Goal: Share content: Share content

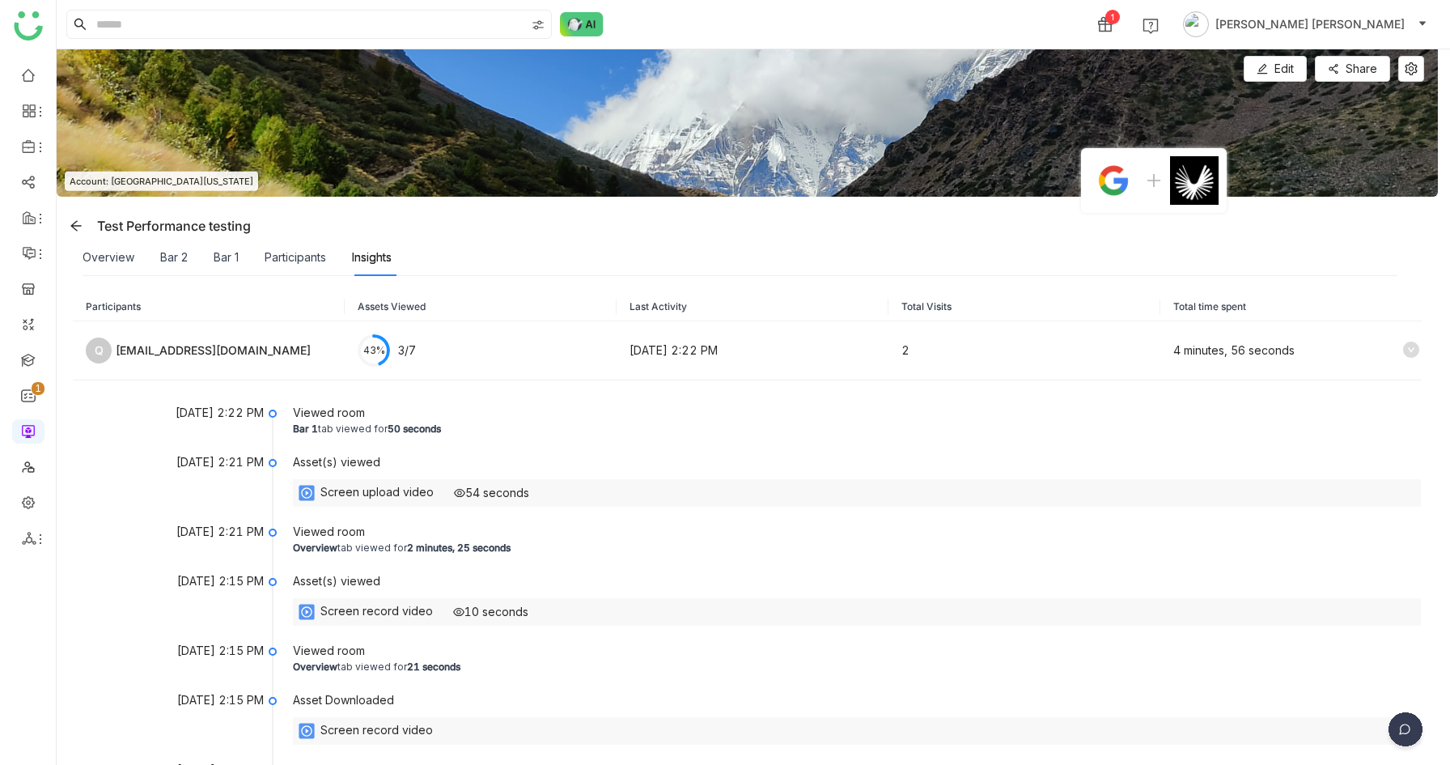
scroll to position [589, 0]
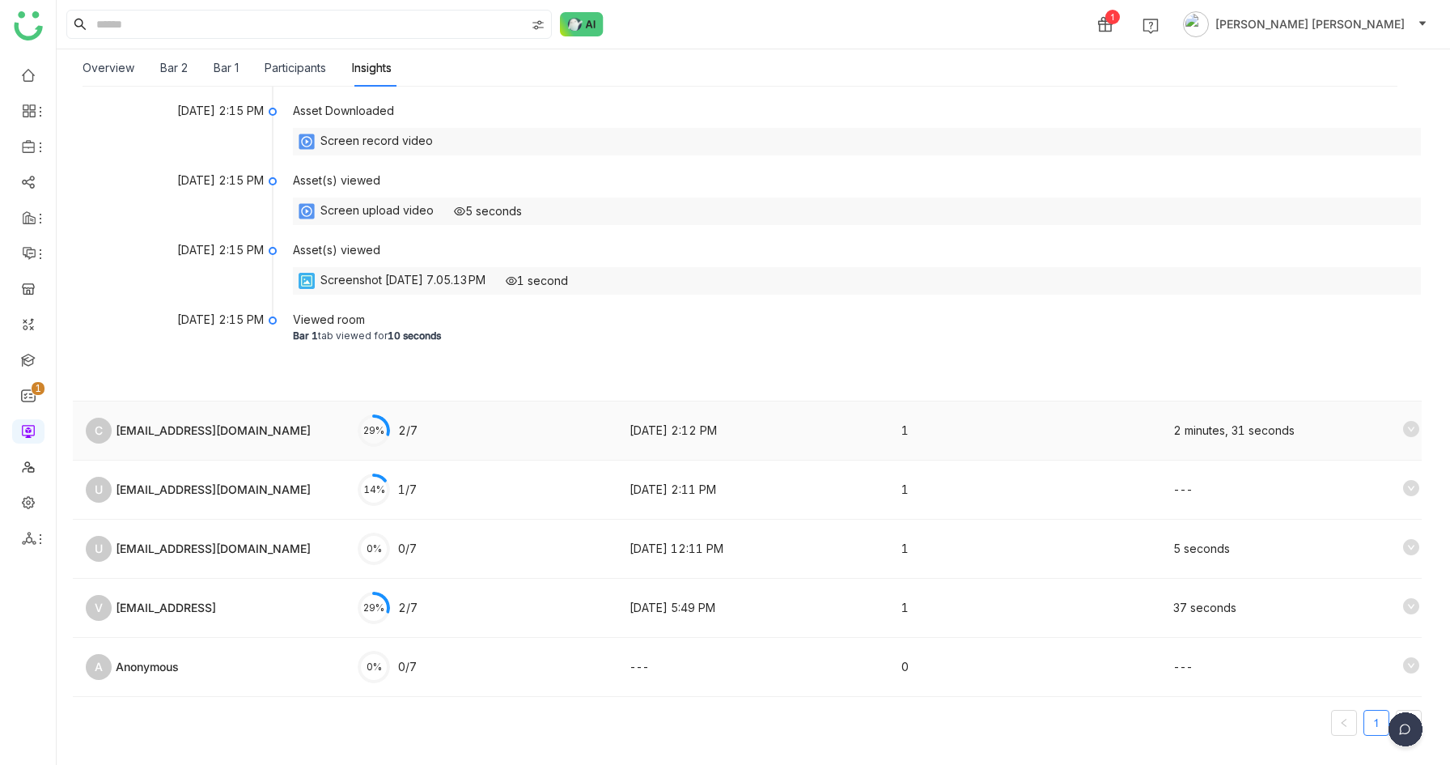
click at [1415, 433] on icon at bounding box center [1411, 429] width 16 height 16
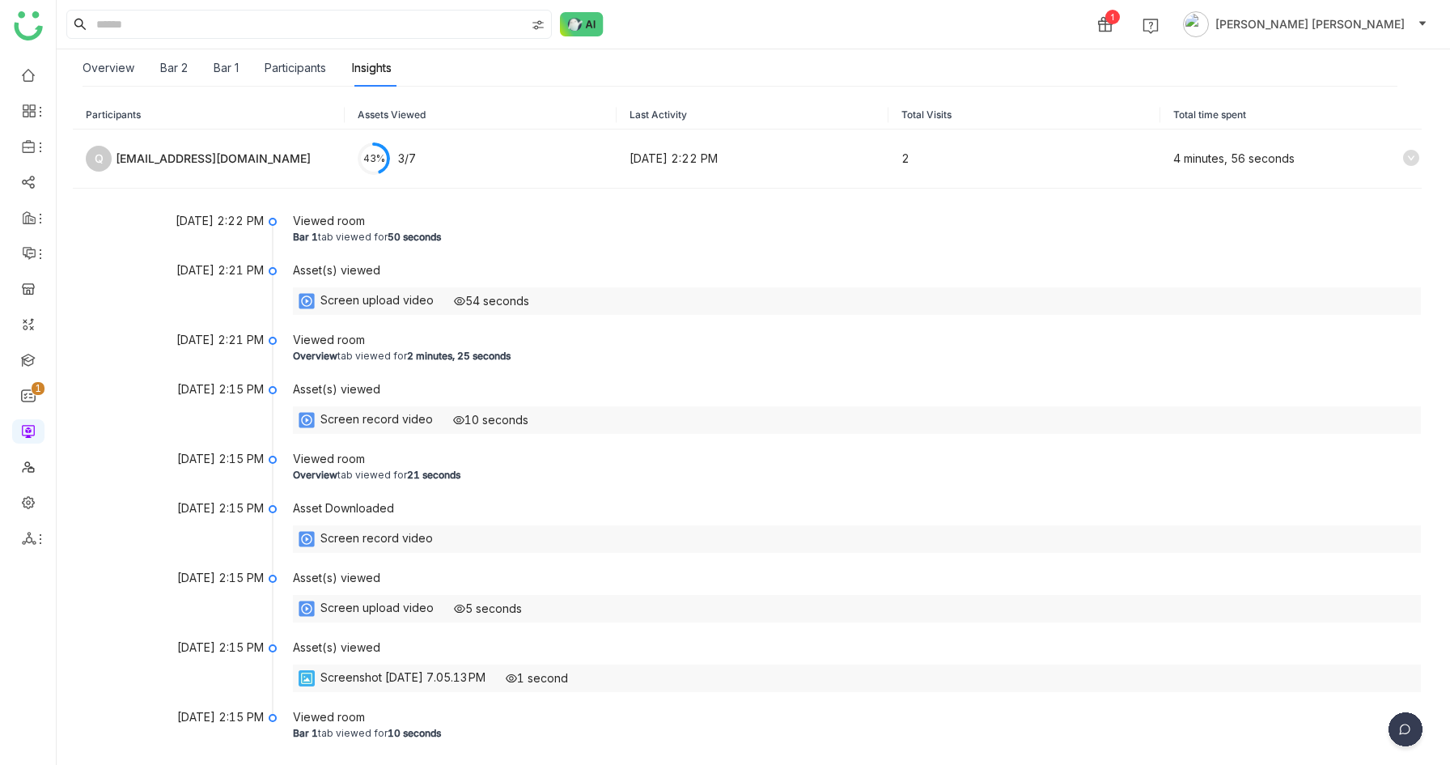
scroll to position [172, 0]
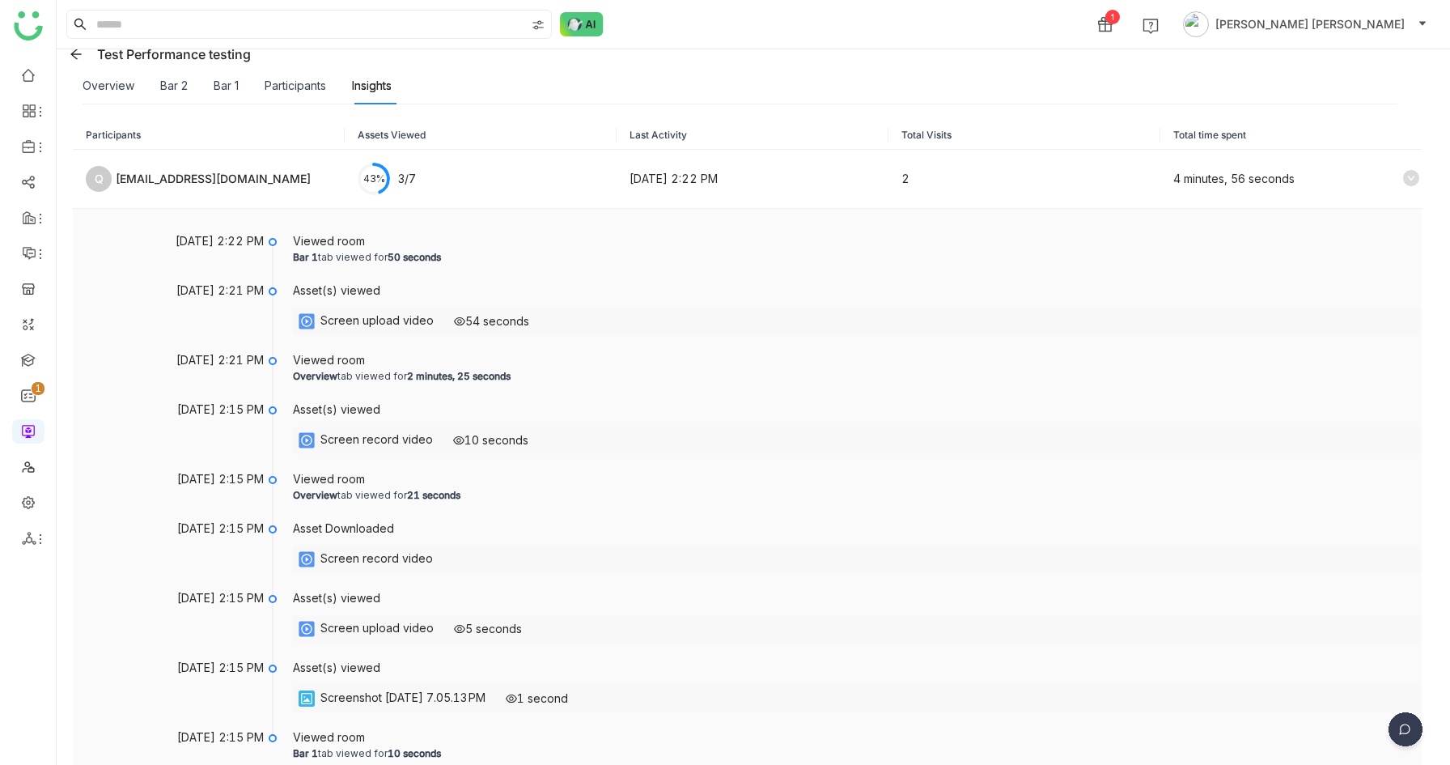
click at [387, 325] on div "Screen upload video" at bounding box center [376, 321] width 113 height 19
click at [477, 328] on div "54 seconds" at bounding box center [491, 321] width 75 height 18
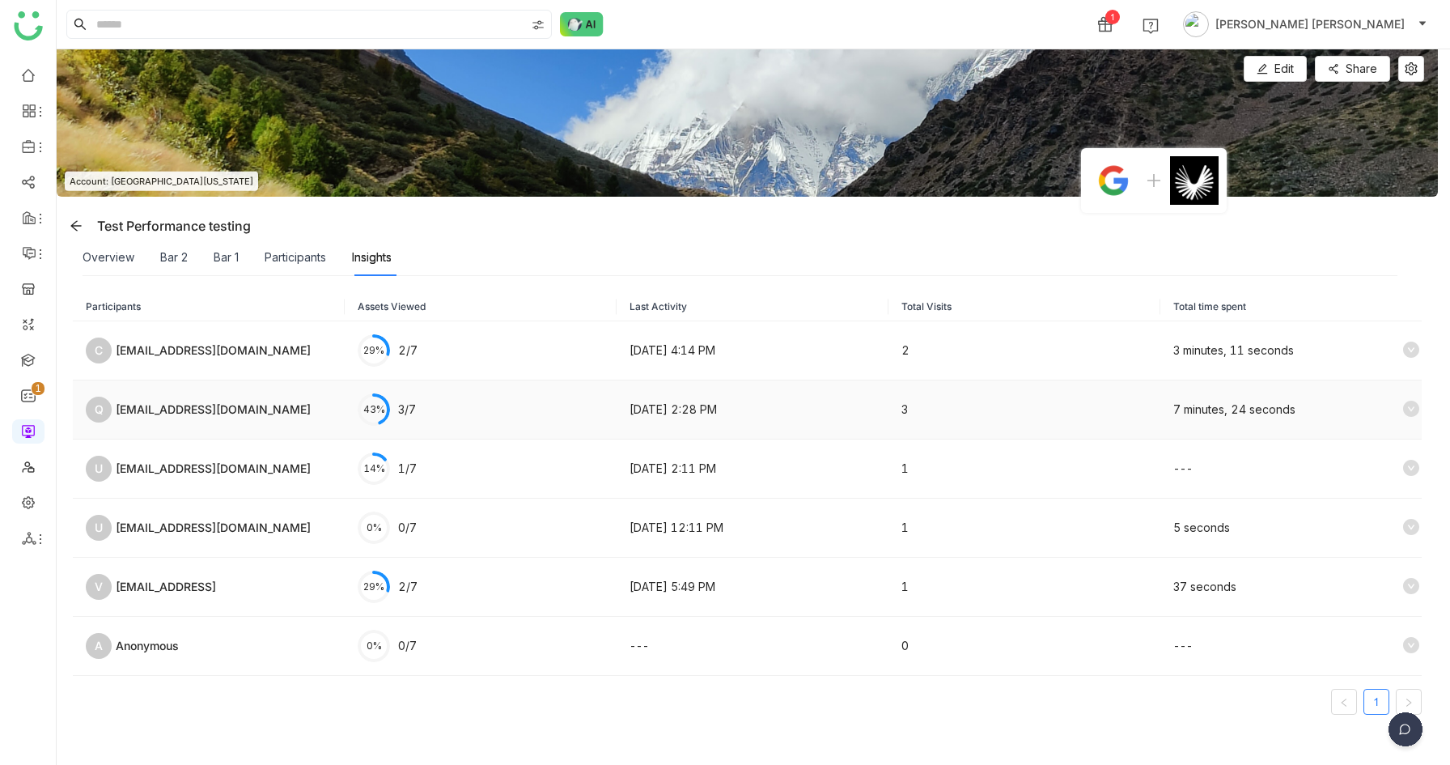
click at [1415, 408] on icon at bounding box center [1411, 409] width 16 height 16
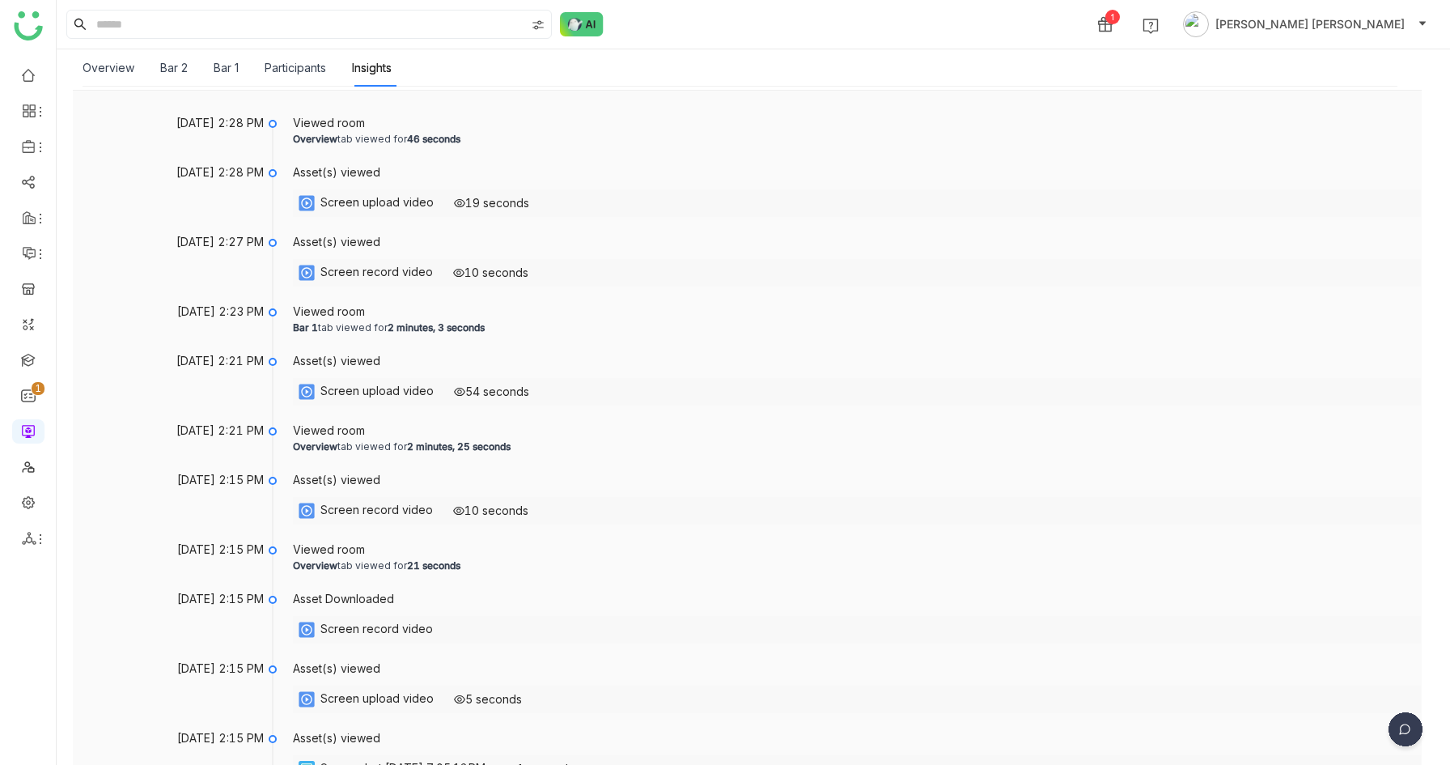
scroll to position [350, 0]
click at [21, 181] on link at bounding box center [28, 181] width 15 height 14
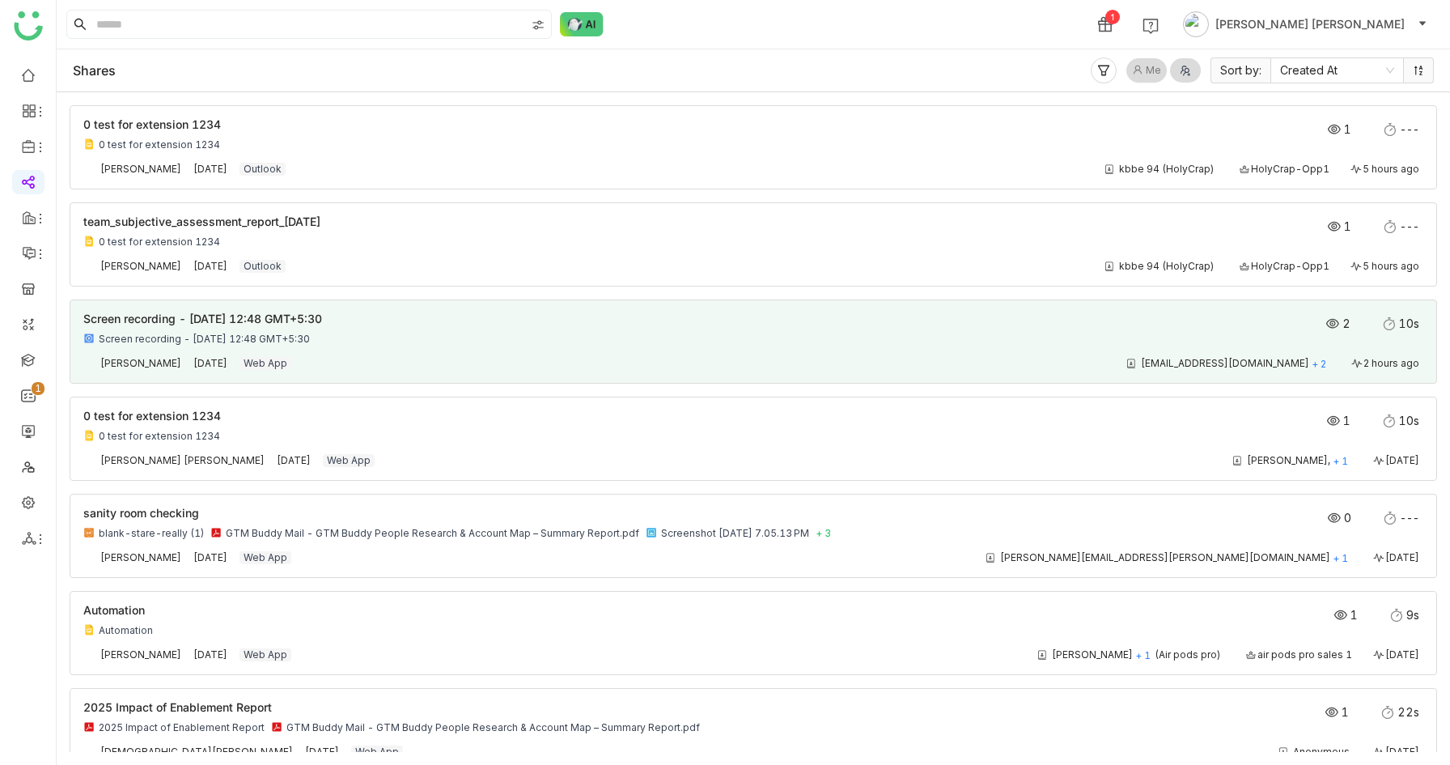
click at [318, 329] on div "Screen recording - 6 October 2025 at 12:48 GMT+5:30 Screen recording - 6 Octobe…" at bounding box center [619, 329] width 1072 height 32
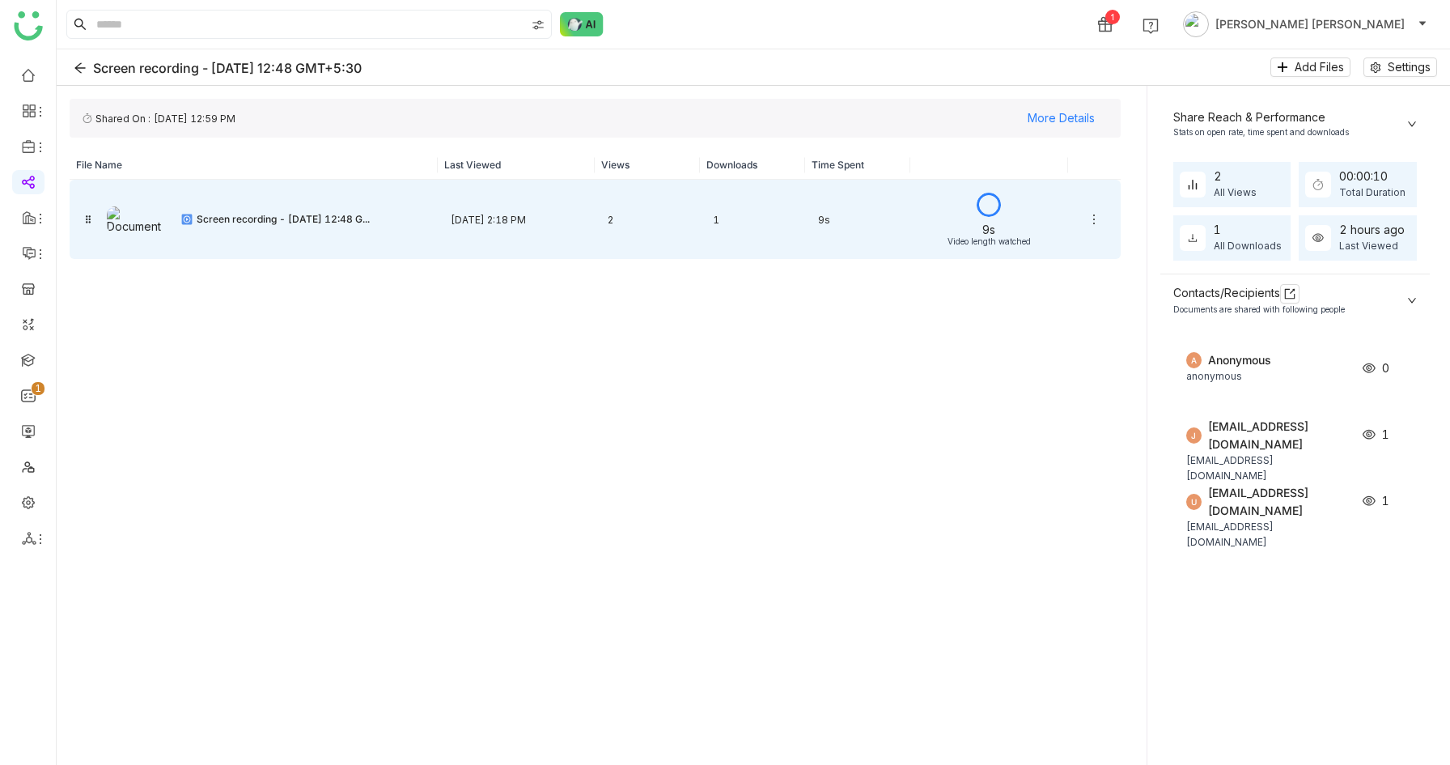
click at [821, 219] on div "9s" at bounding box center [857, 220] width 105 height 38
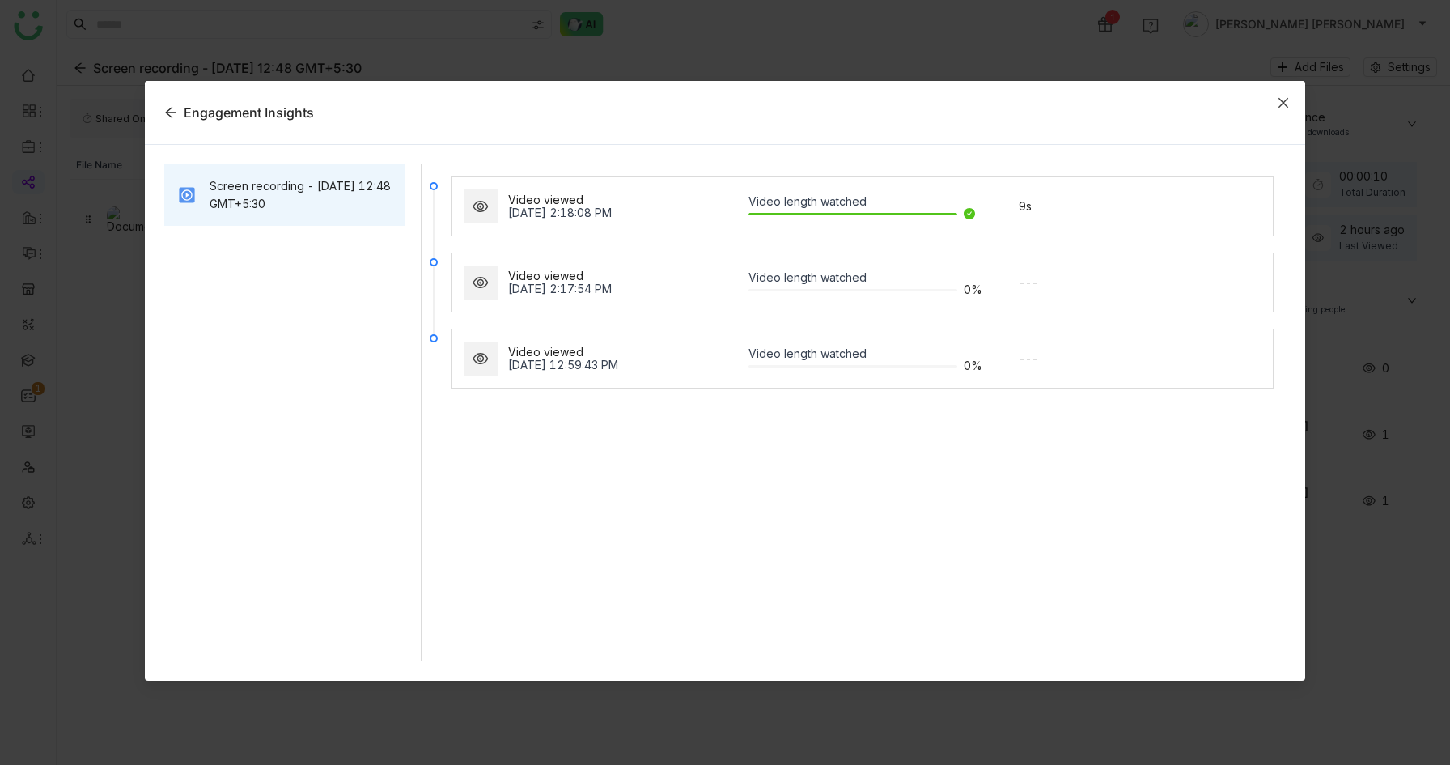
click at [1284, 104] on icon "Close" at bounding box center [1283, 102] width 13 height 13
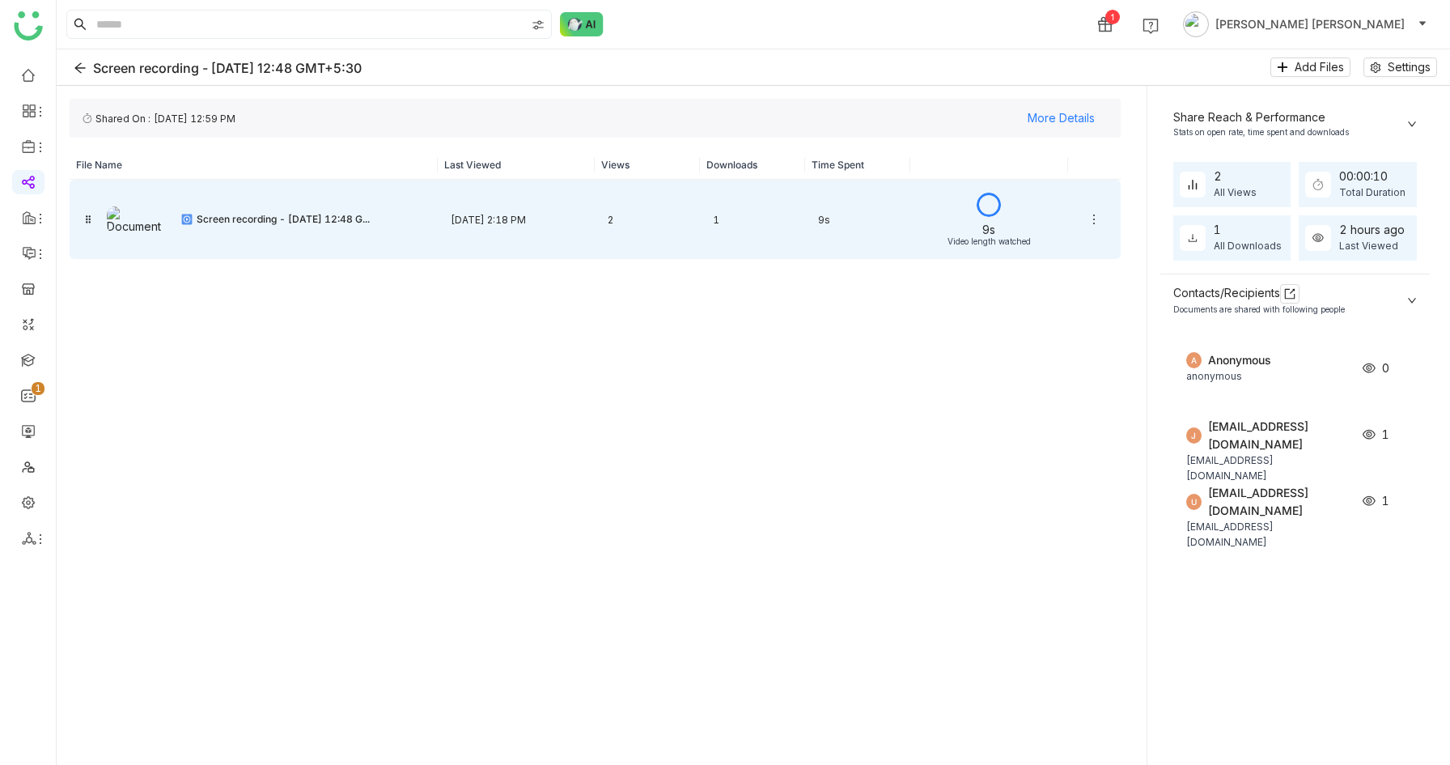
click at [1093, 218] on icon at bounding box center [1094, 219] width 13 height 13
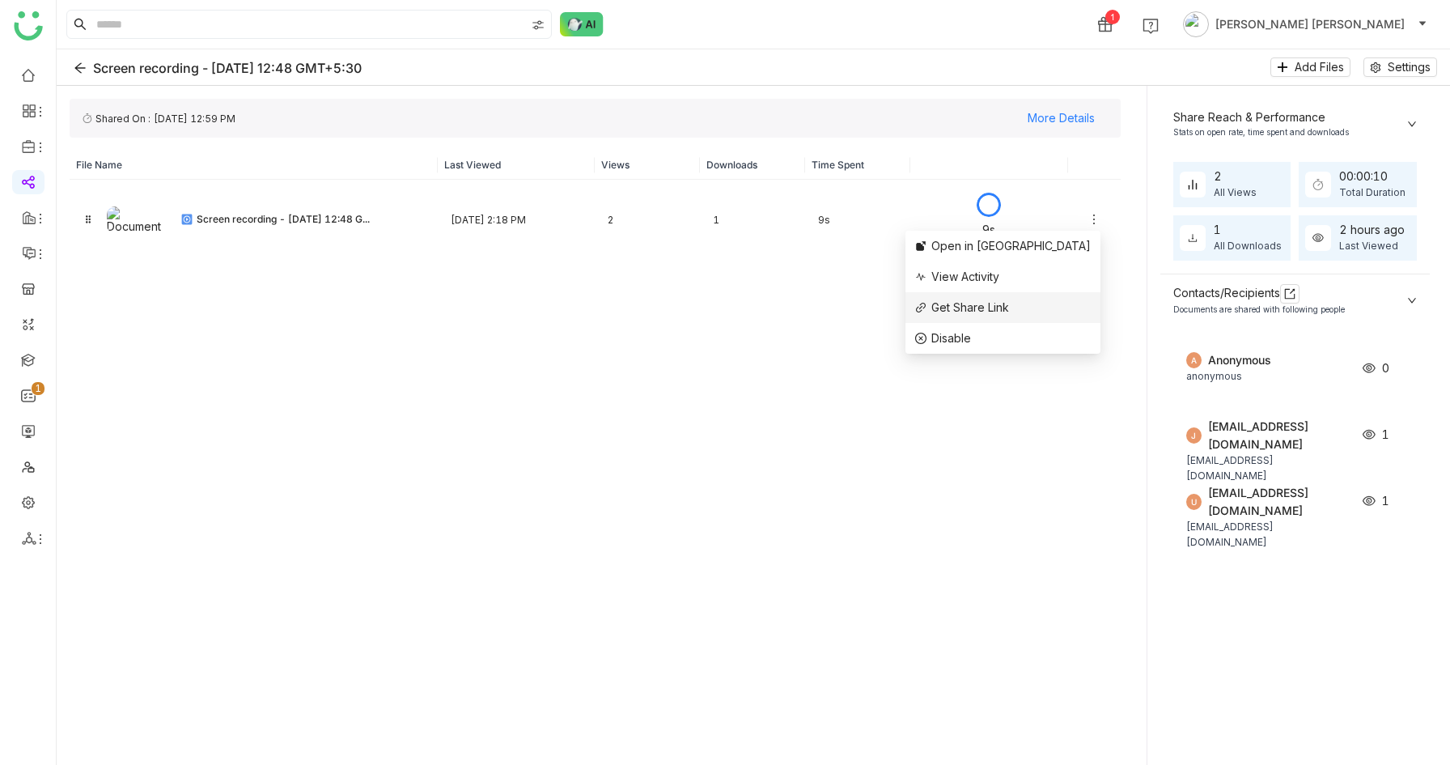
click at [1009, 308] on span "Get Share Link" at bounding box center [971, 307] width 78 height 14
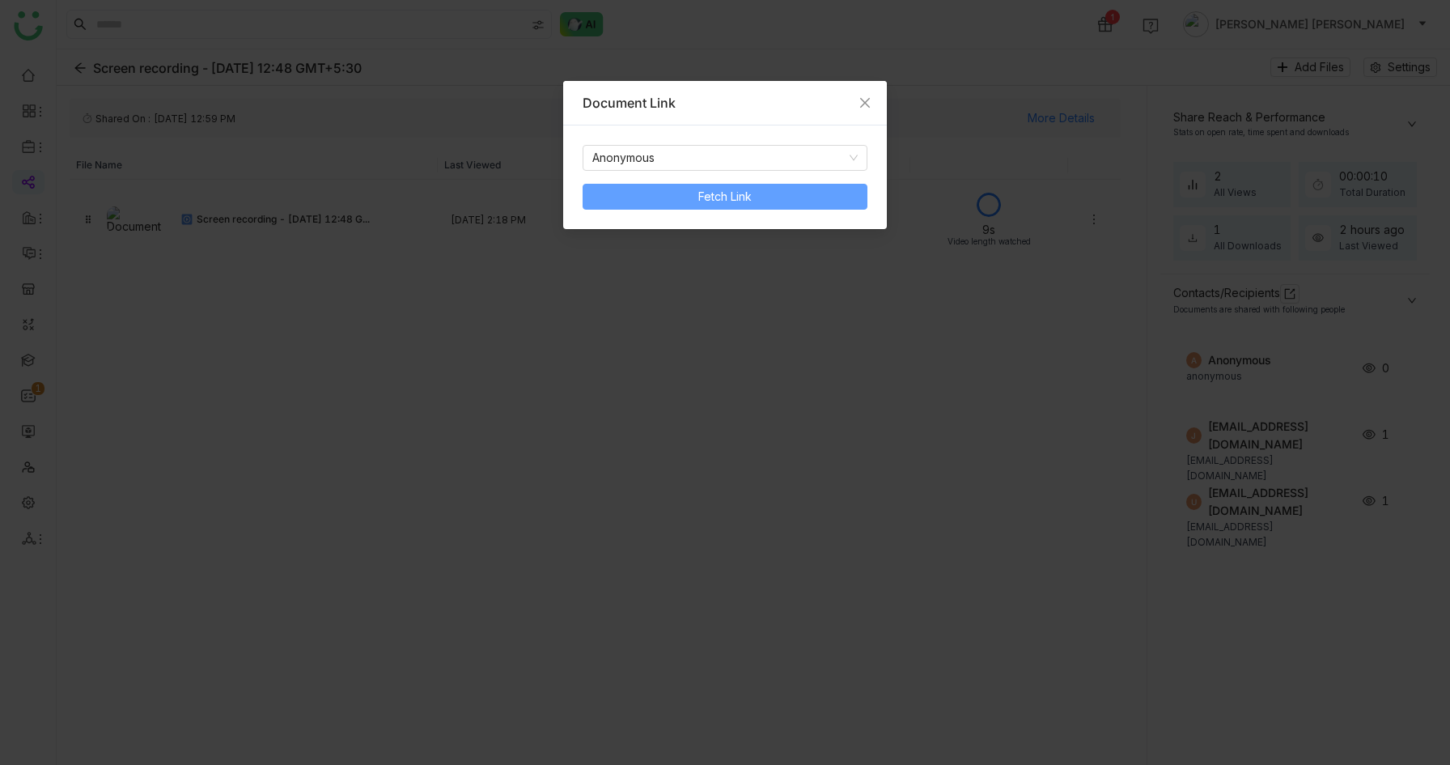
click at [775, 186] on button "Fetch Link" at bounding box center [725, 197] width 285 height 26
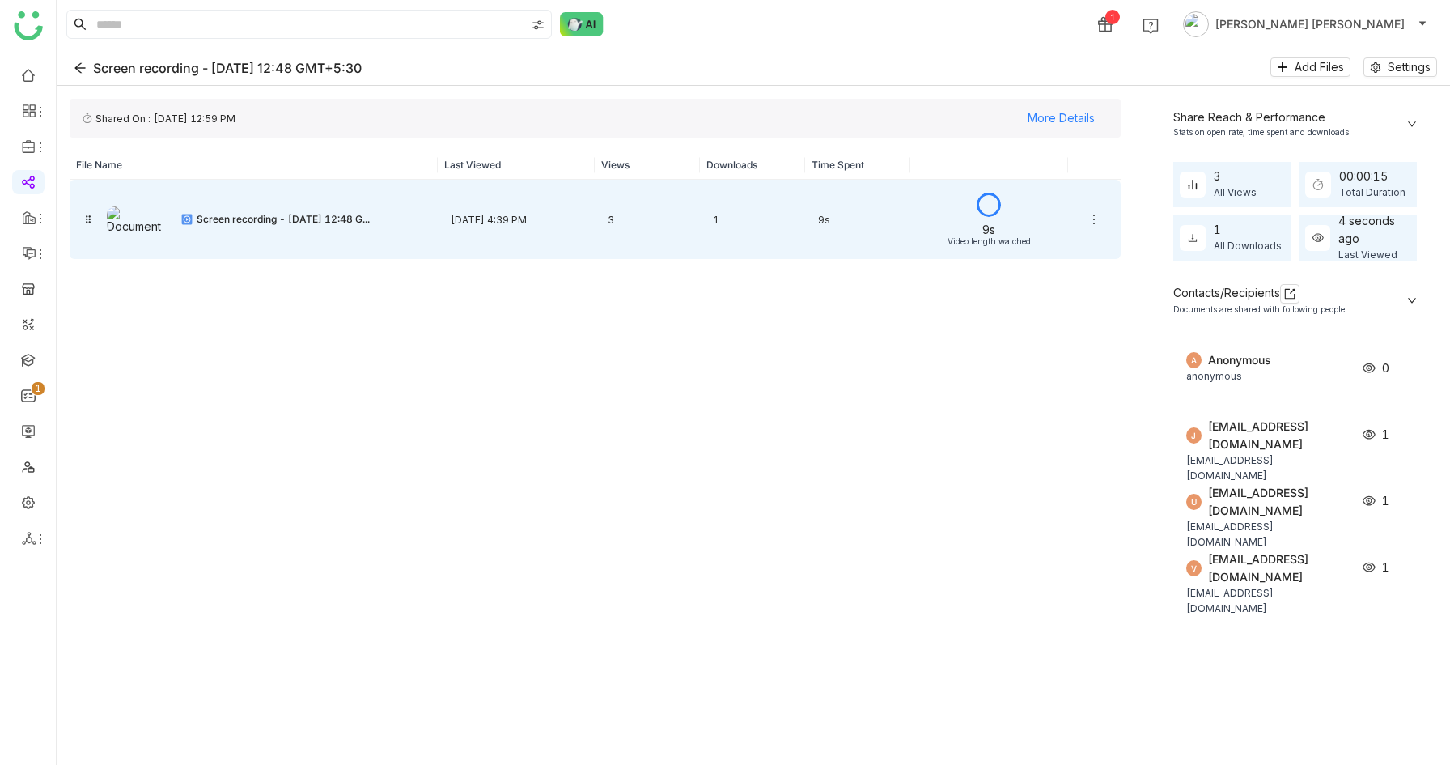
click at [639, 216] on div "3" at bounding box center [647, 220] width 105 height 38
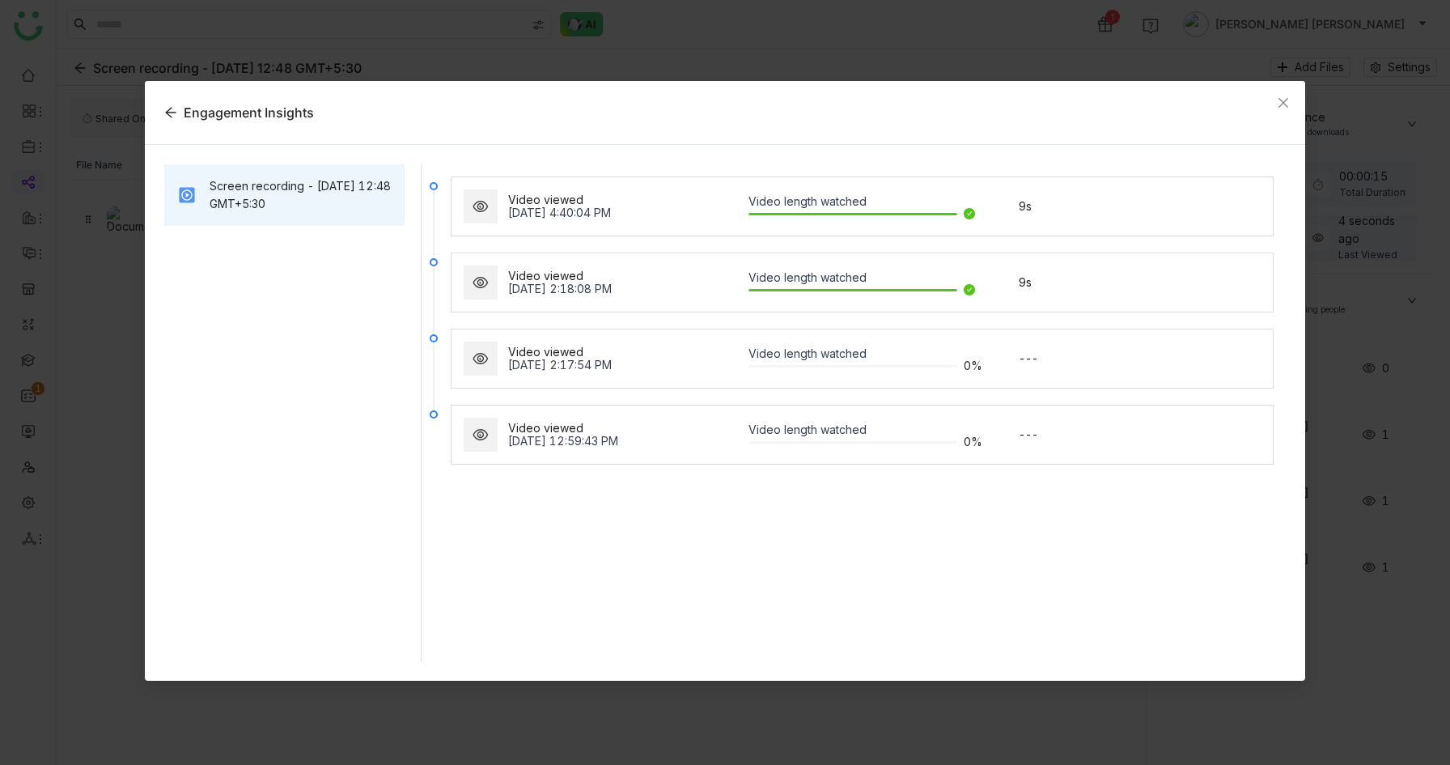
drag, startPoint x: 578, startPoint y: 213, endPoint x: 722, endPoint y: 213, distance: 144.1
click at [722, 213] on div "Oct 7, 2025, 4:40:04 PM" at bounding box center [628, 212] width 240 height 13
click at [1281, 96] on icon "Close" at bounding box center [1283, 102] width 13 height 13
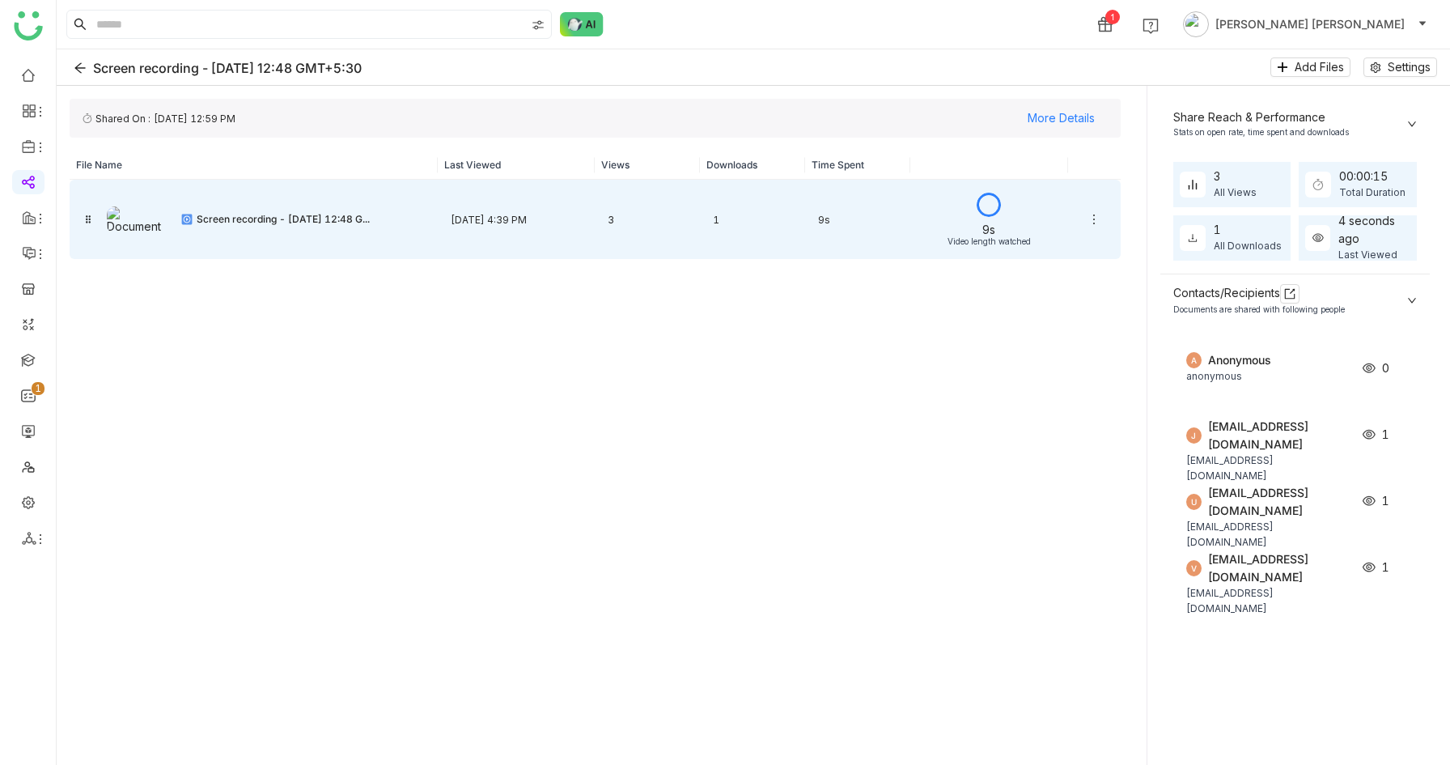
click at [516, 219] on div "Oct 7, 2025, 4:39 PM" at bounding box center [517, 220] width 158 height 38
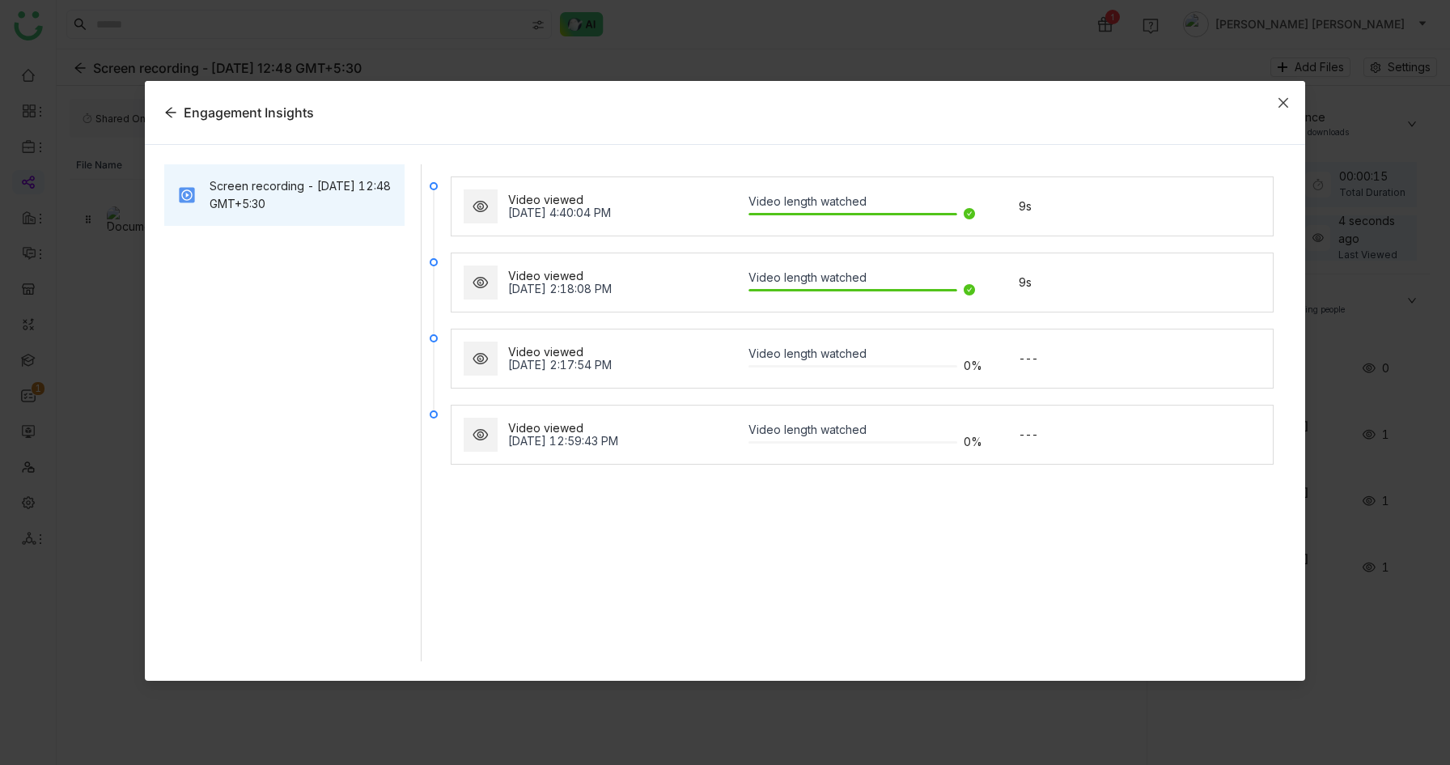
click at [1292, 108] on span "Close" at bounding box center [1284, 103] width 44 height 44
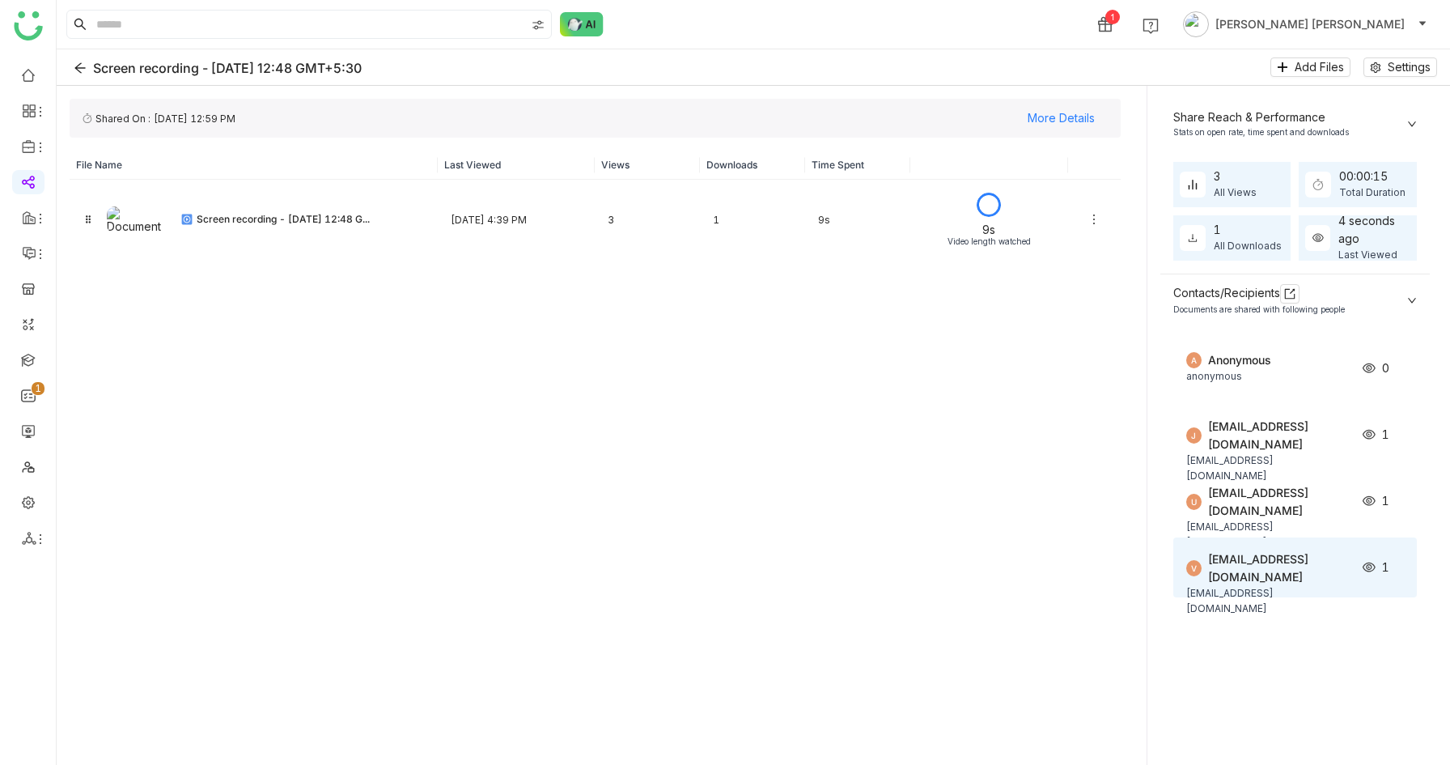
click at [1390, 575] on div "1" at bounding box center [1387, 567] width 48 height 18
click at [1404, 567] on icon at bounding box center [1398, 567] width 11 height 11
click at [1390, 570] on span "1" at bounding box center [1385, 567] width 7 height 18
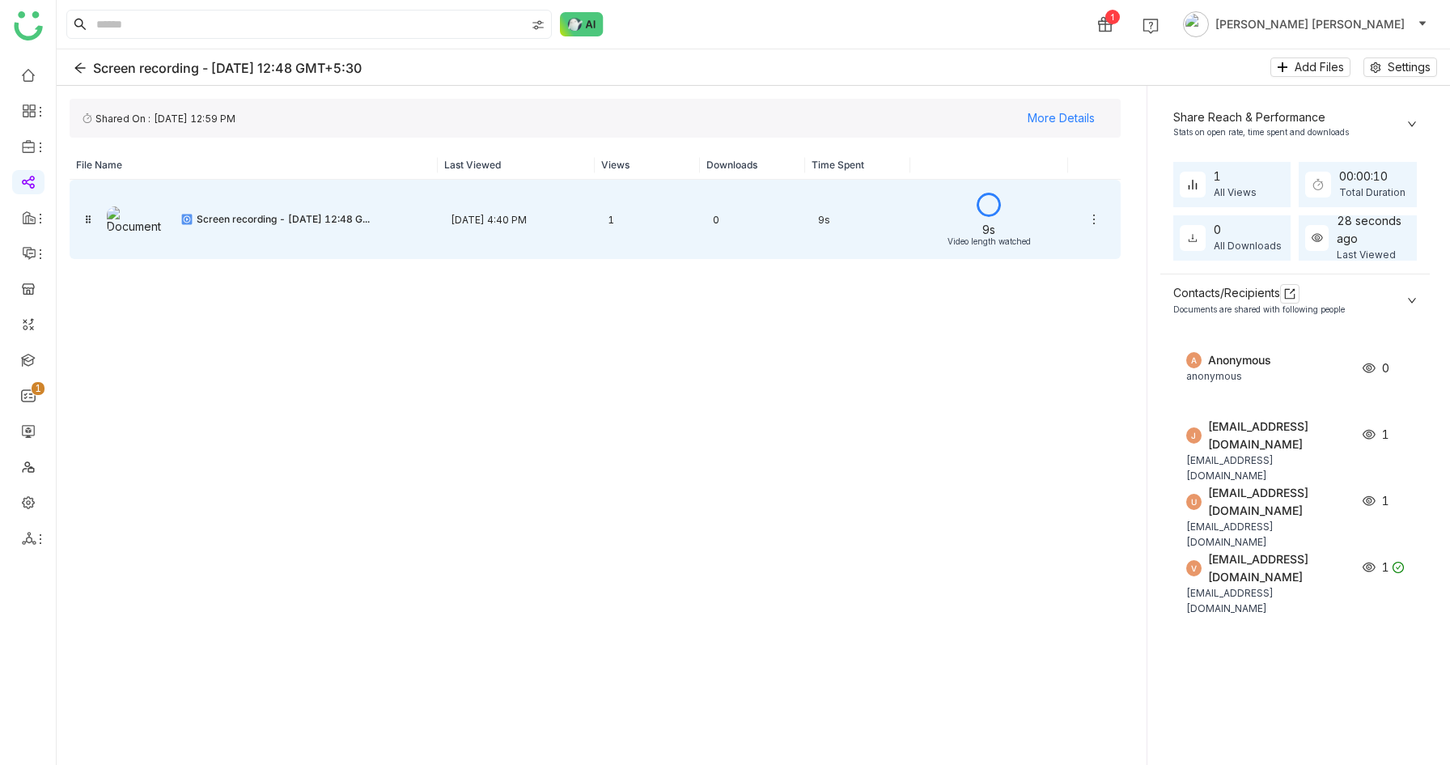
click at [751, 206] on div "0" at bounding box center [752, 220] width 105 height 38
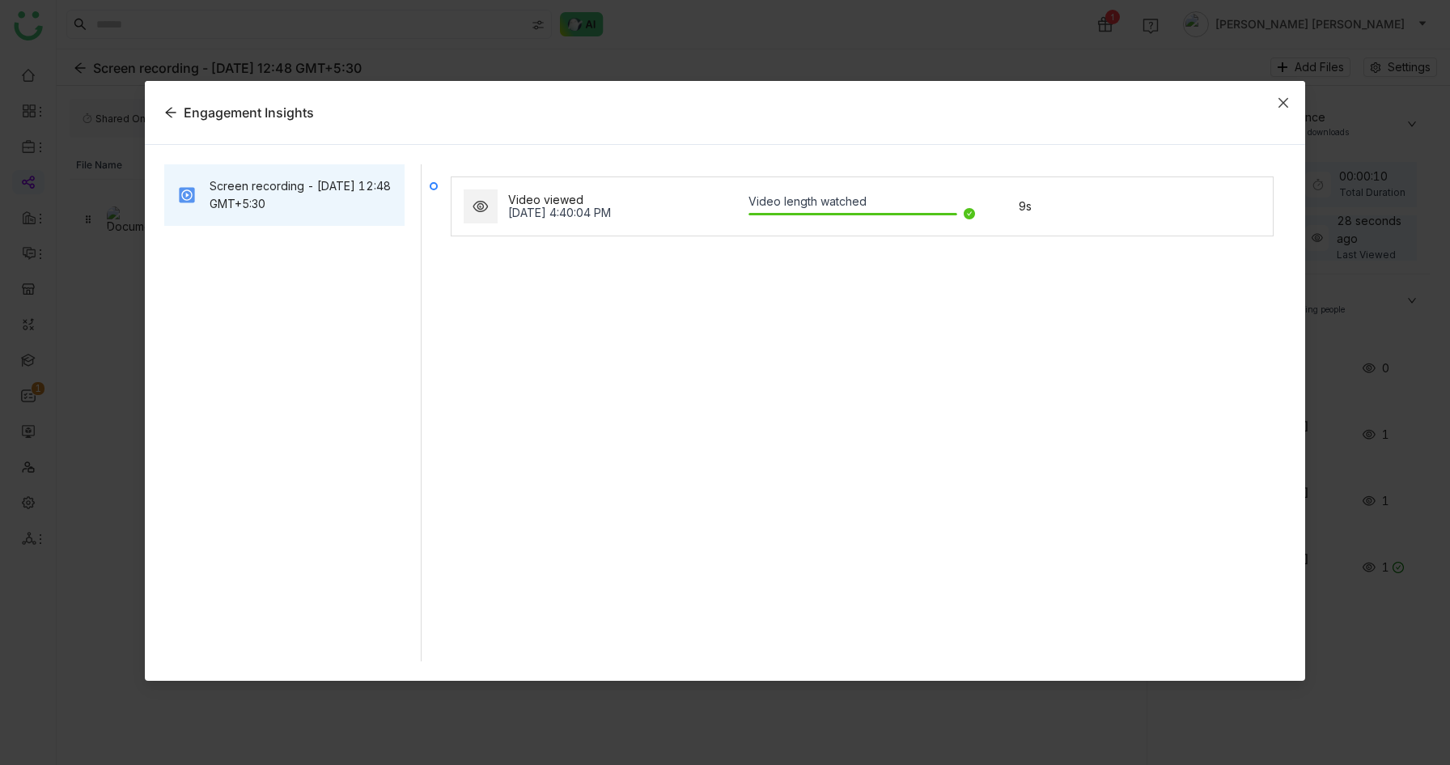
click at [1283, 99] on icon "Close" at bounding box center [1283, 102] width 13 height 13
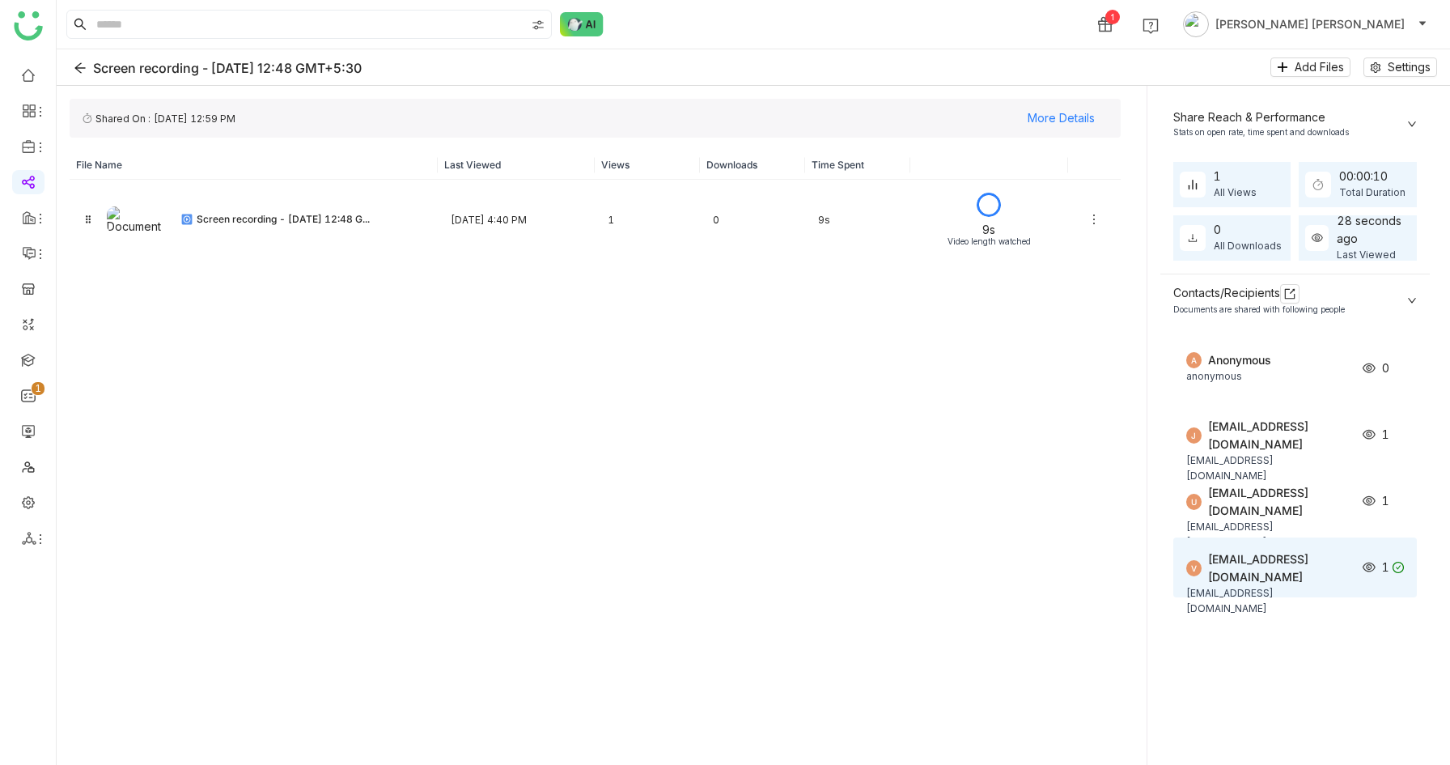
click at [1404, 566] on icon at bounding box center [1398, 567] width 11 height 11
click at [1394, 579] on div "v [EMAIL_ADDRESS][DOMAIN_NAME] [EMAIL_ADDRESS][DOMAIN_NAME] 1" at bounding box center [1296, 567] width 244 height 60
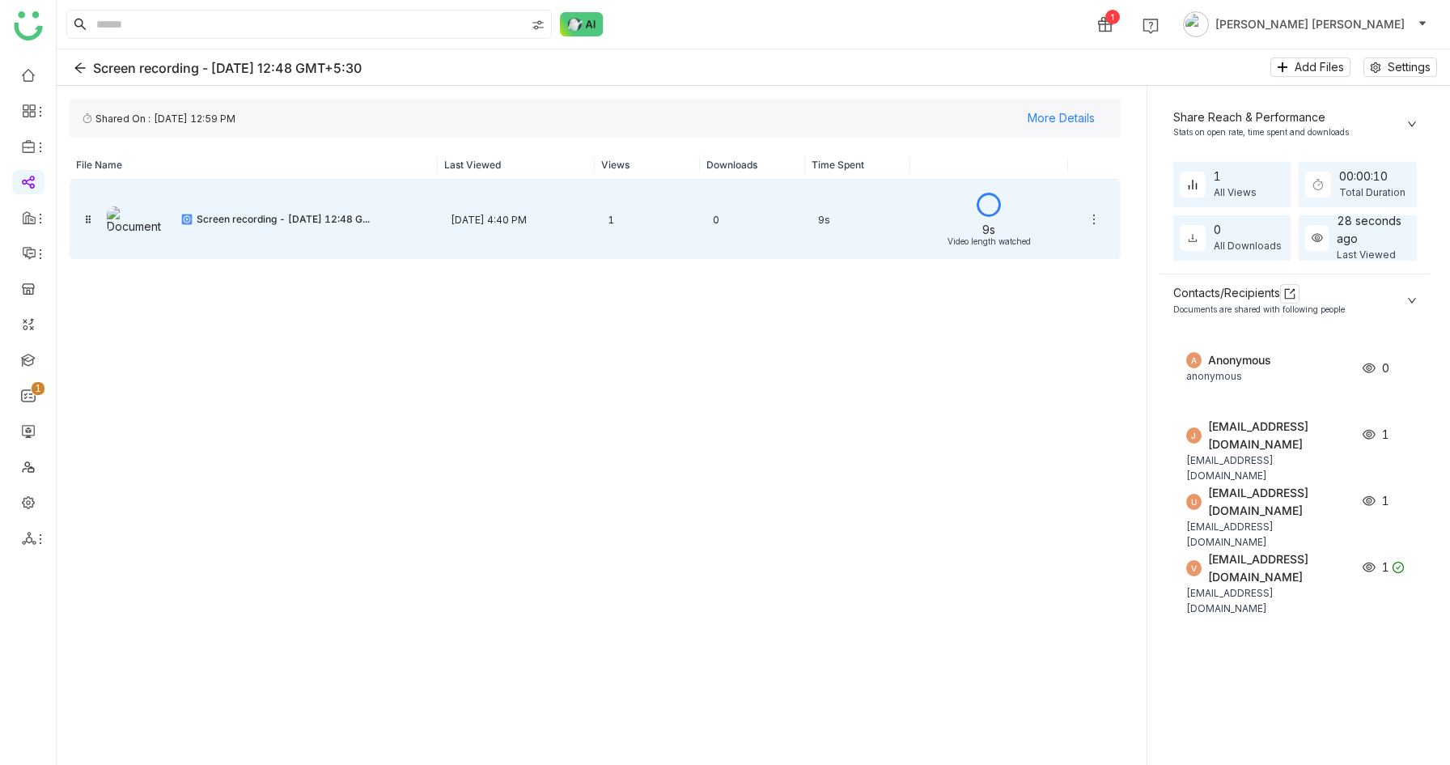
click at [681, 208] on div "1" at bounding box center [647, 220] width 105 height 38
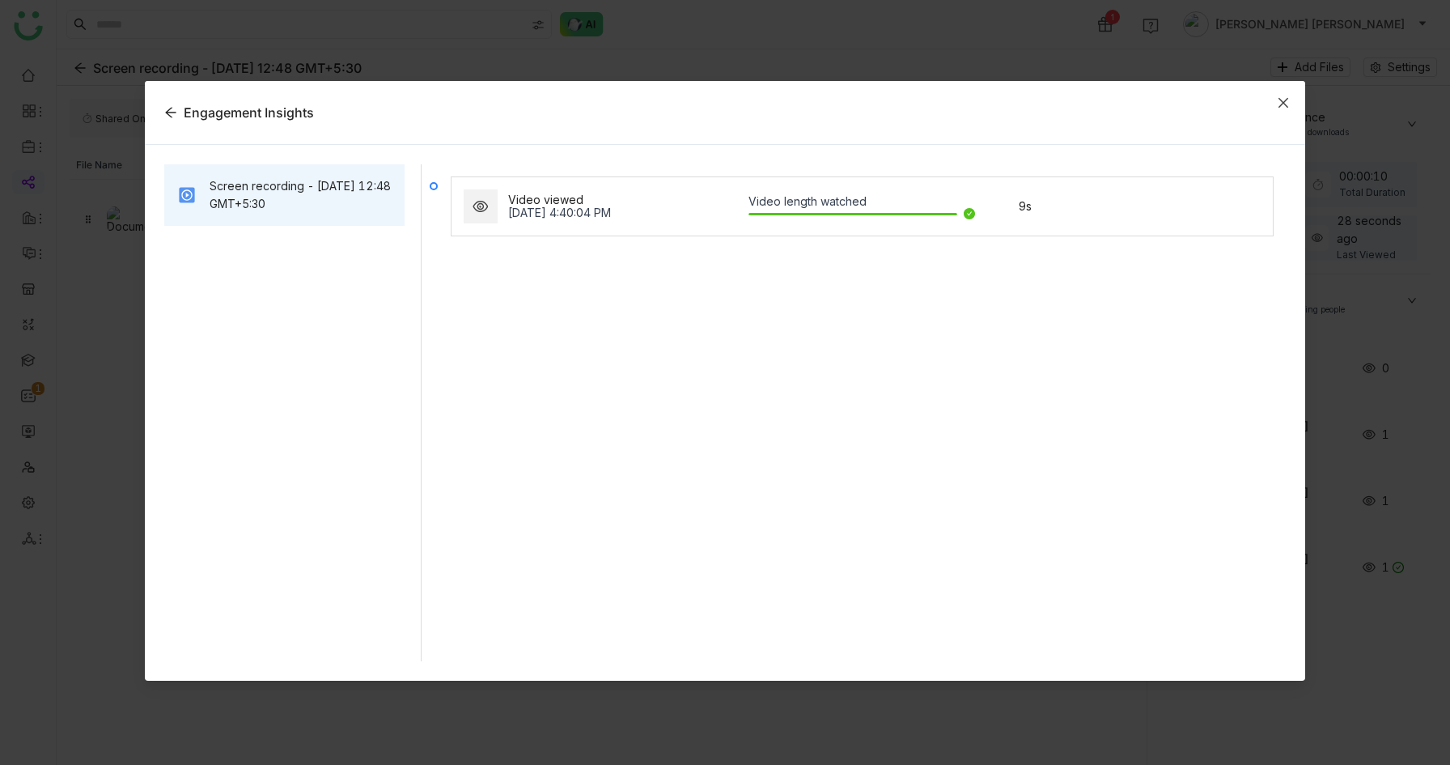
click at [1280, 104] on icon "Close" at bounding box center [1284, 103] width 10 height 10
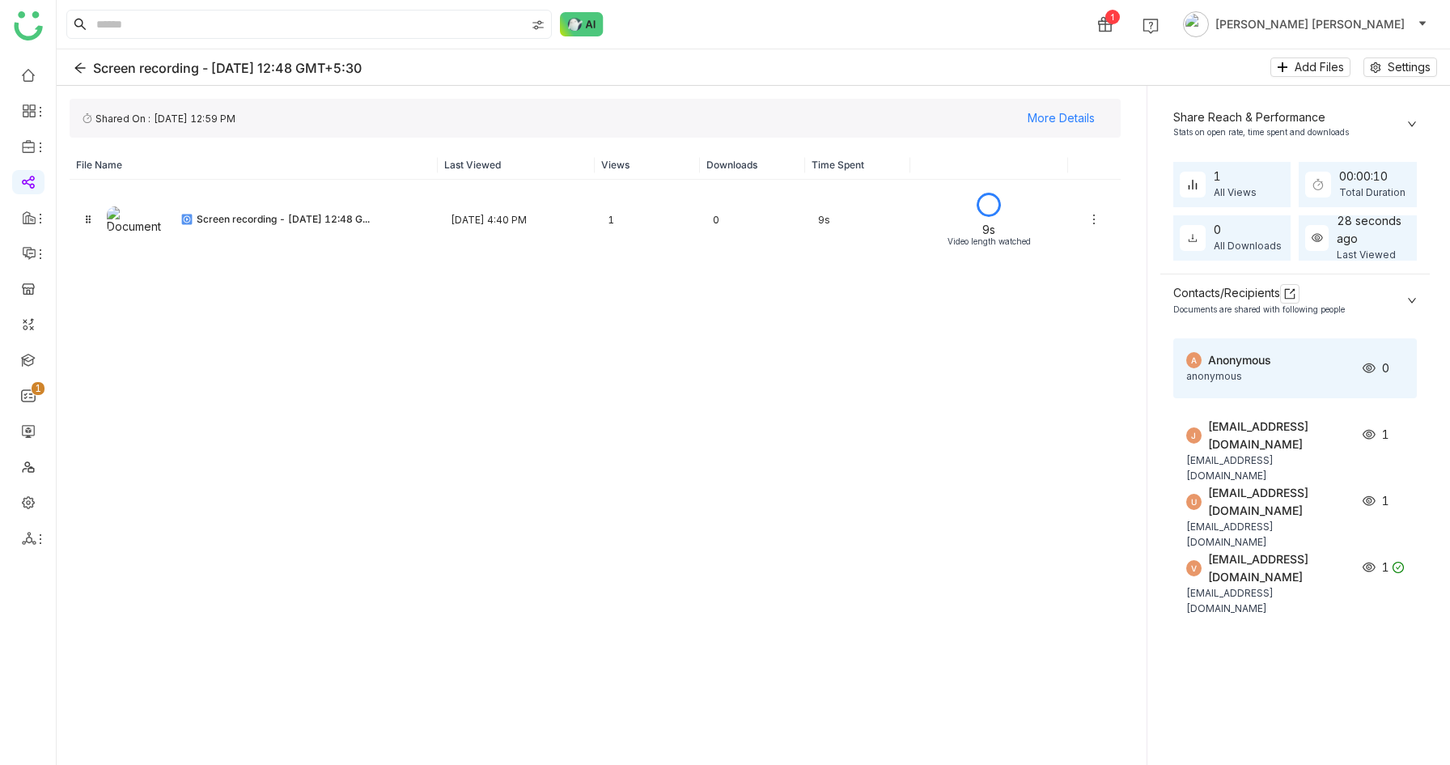
click at [1352, 369] on div "Anonymous" at bounding box center [1280, 360] width 144 height 18
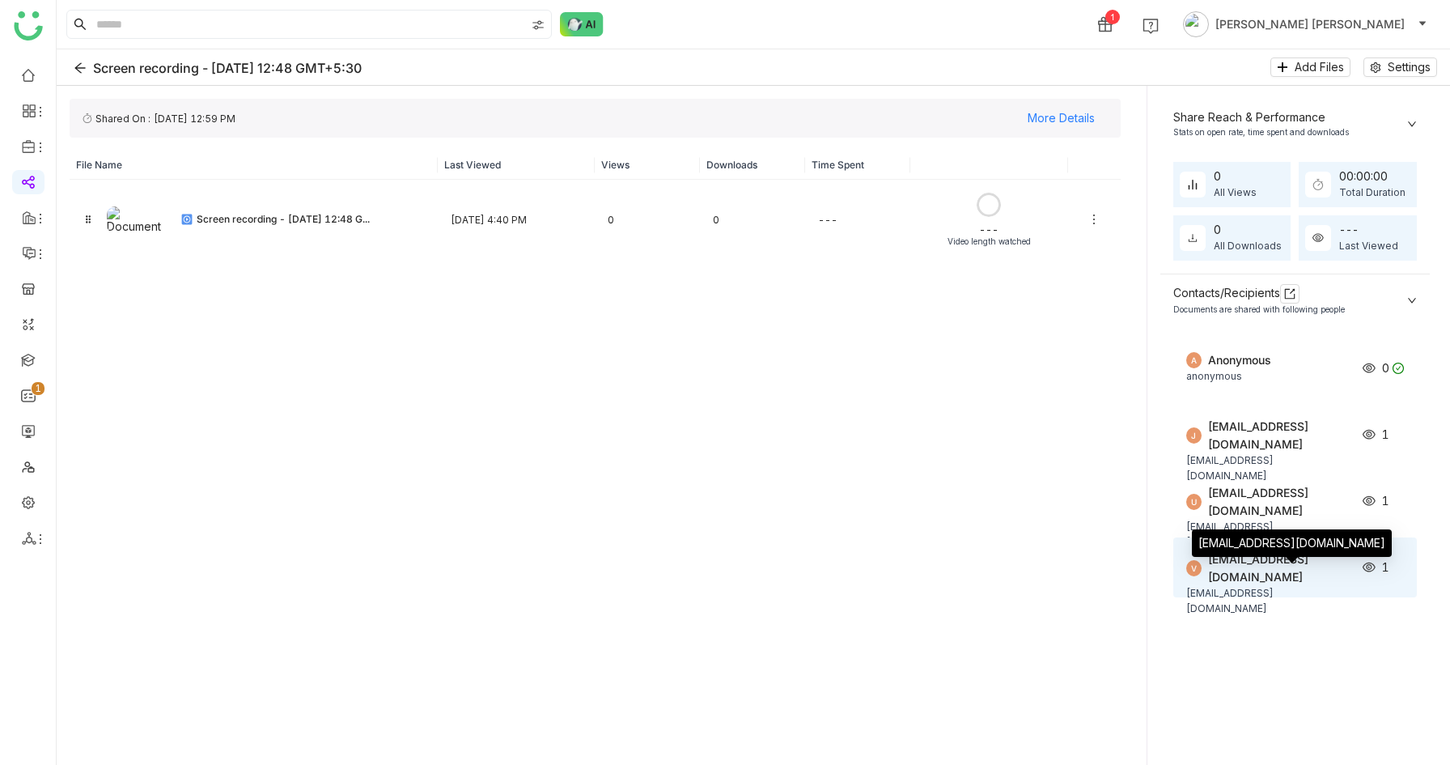
click at [1353, 566] on div "[EMAIL_ADDRESS][DOMAIN_NAME]" at bounding box center [1292, 548] width 200 height 39
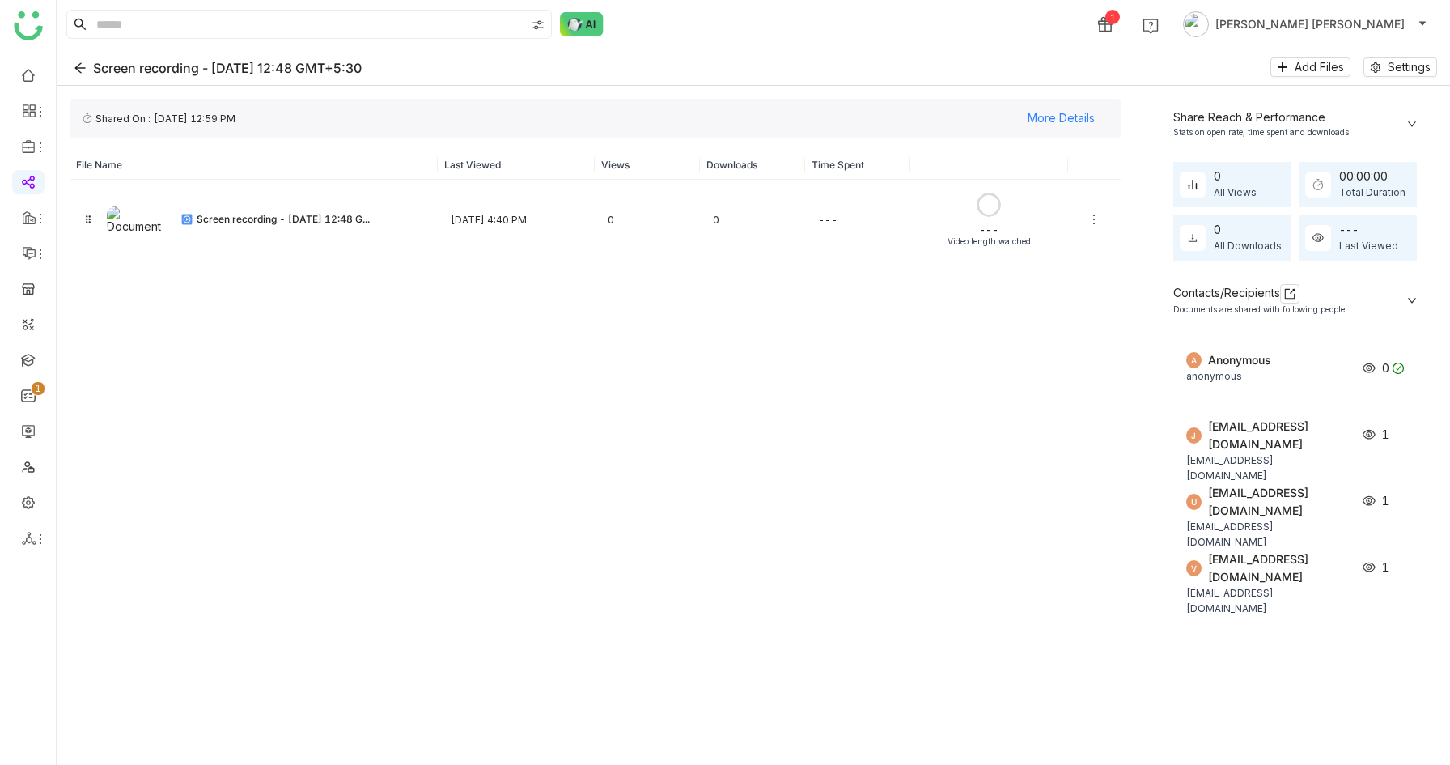
click at [1411, 567] on div "1" at bounding box center [1387, 567] width 48 height 18
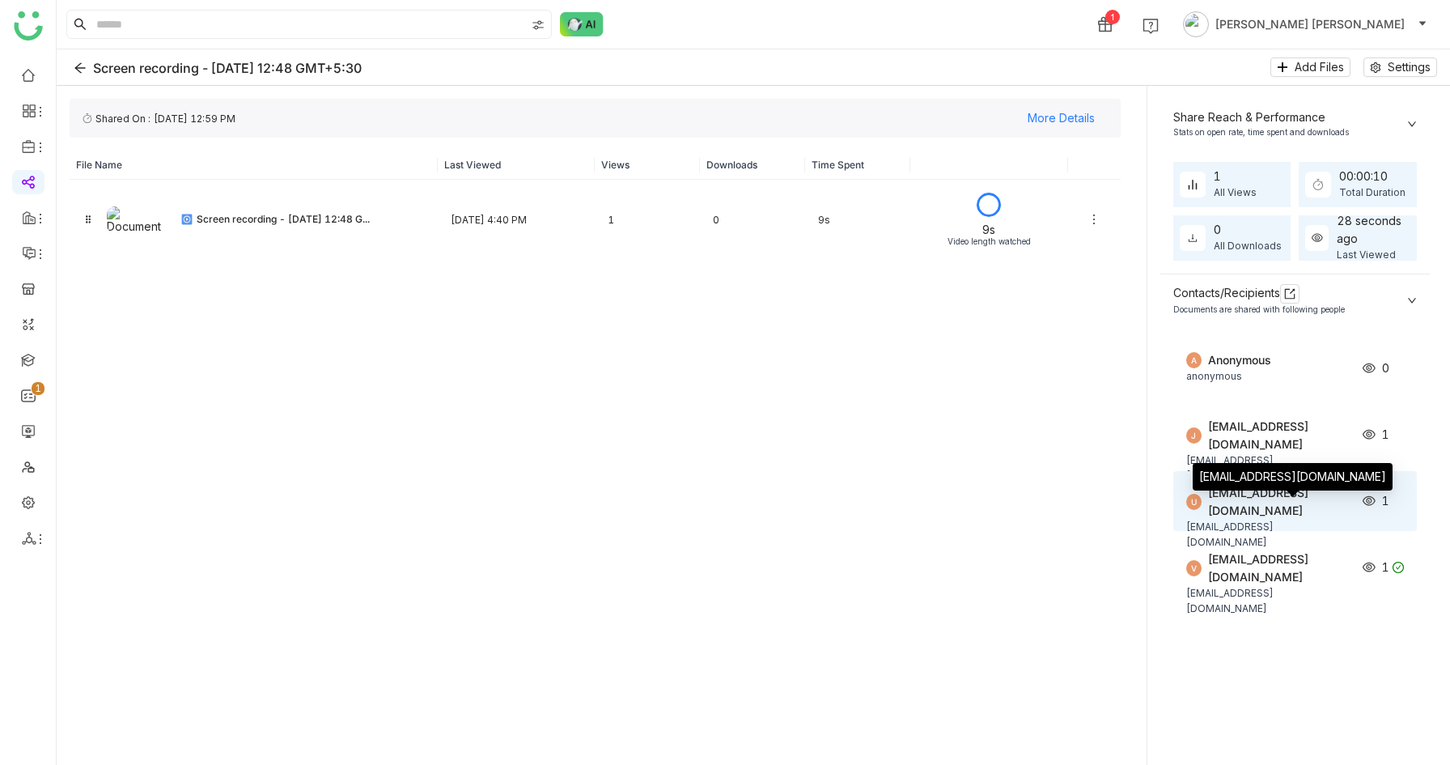
click at [1331, 520] on div "[EMAIL_ADDRESS][DOMAIN_NAME]" at bounding box center [1269, 535] width 166 height 31
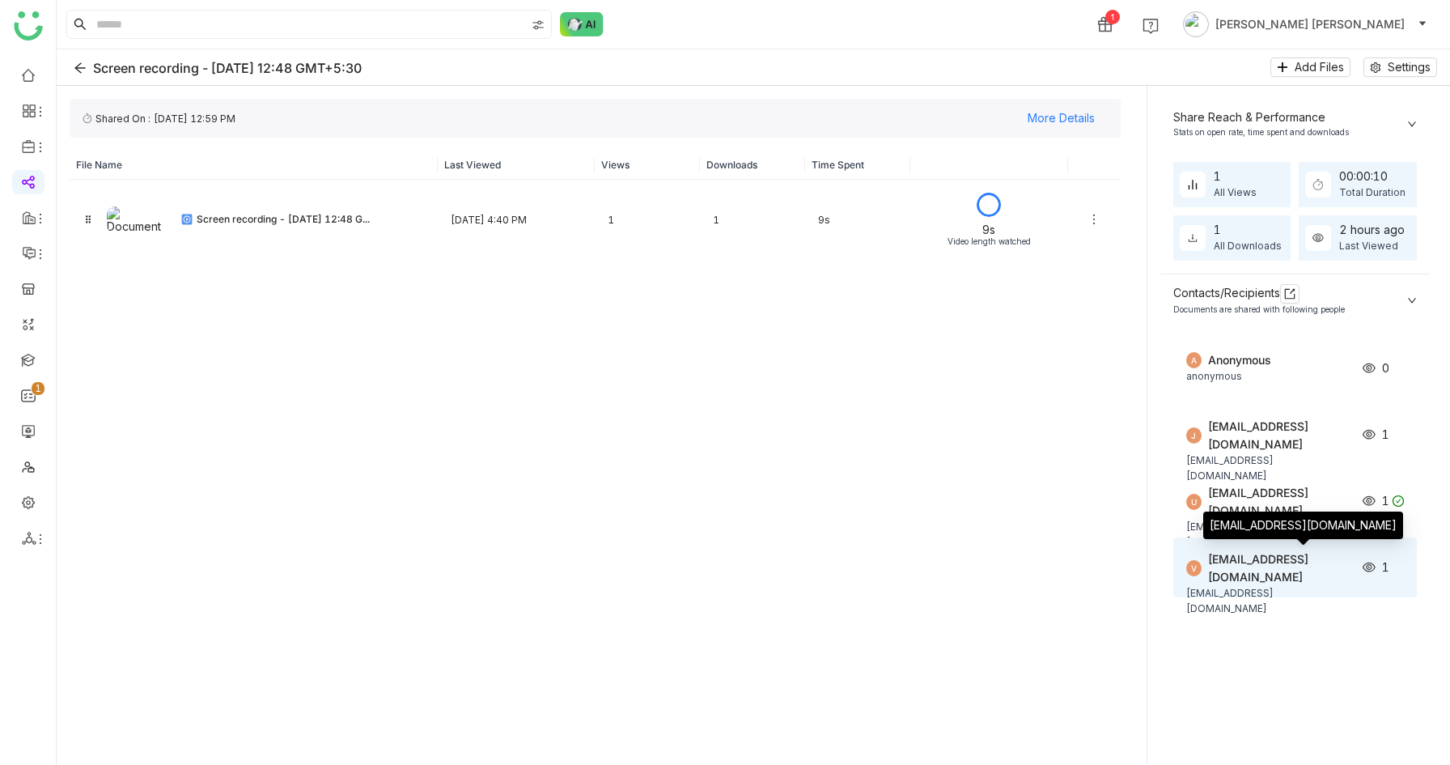
click at [1339, 568] on div "[EMAIL_ADDRESS][DOMAIN_NAME]" at bounding box center [1280, 568] width 144 height 36
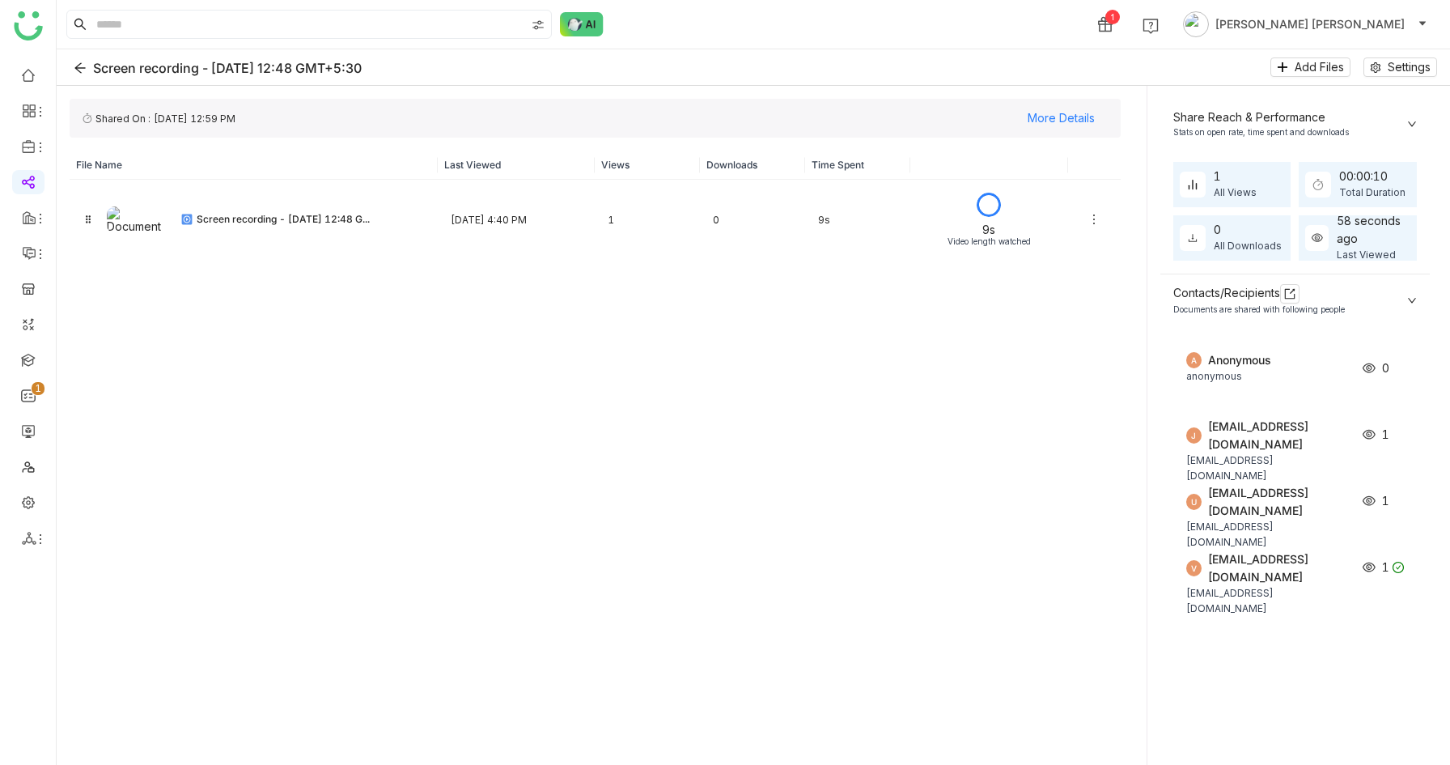
click at [1420, 115] on div "Share Reach & Performance Stats on open rate, time spent and downloads" at bounding box center [1296, 124] width 270 height 50
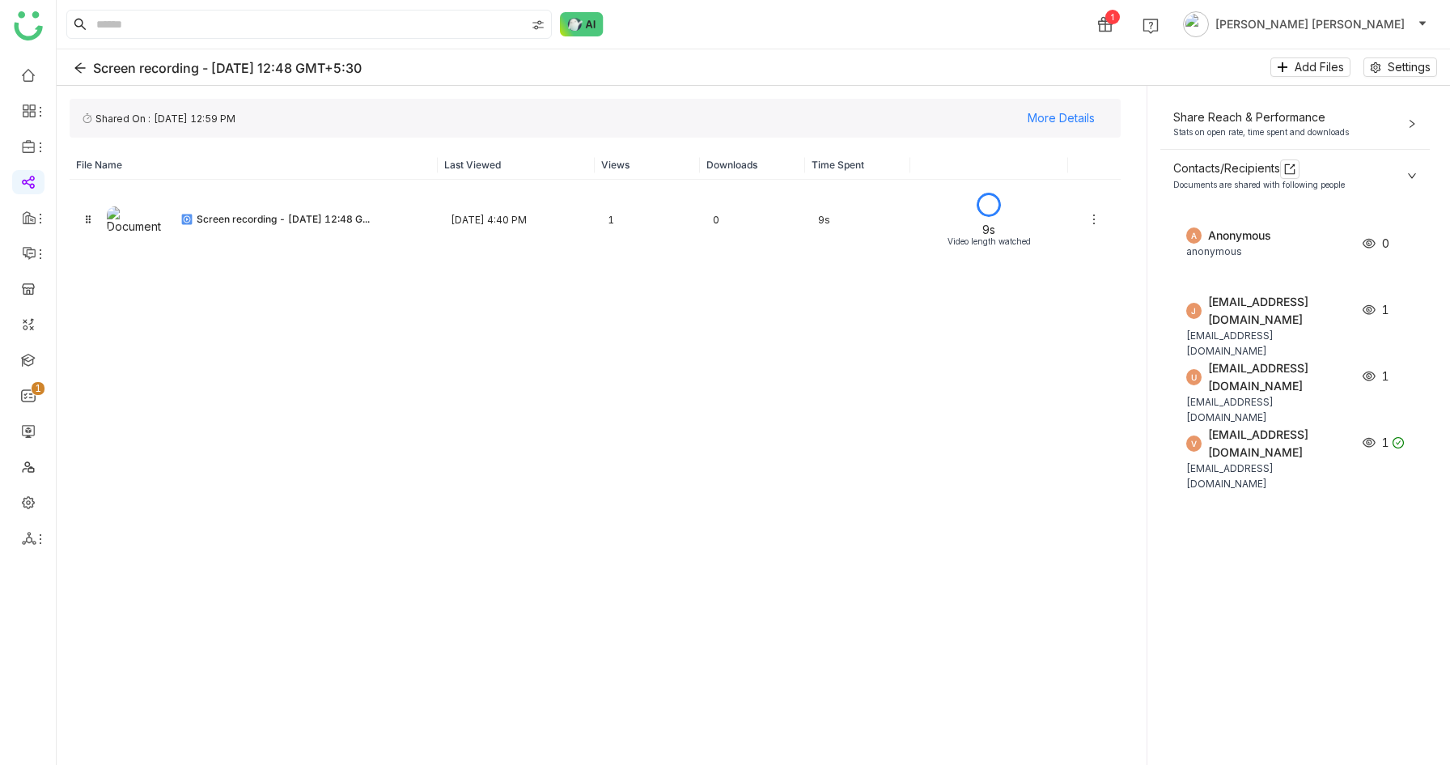
click at [1420, 115] on div "Share Reach & Performance Stats on open rate, time spent and downloads" at bounding box center [1296, 124] width 270 height 50
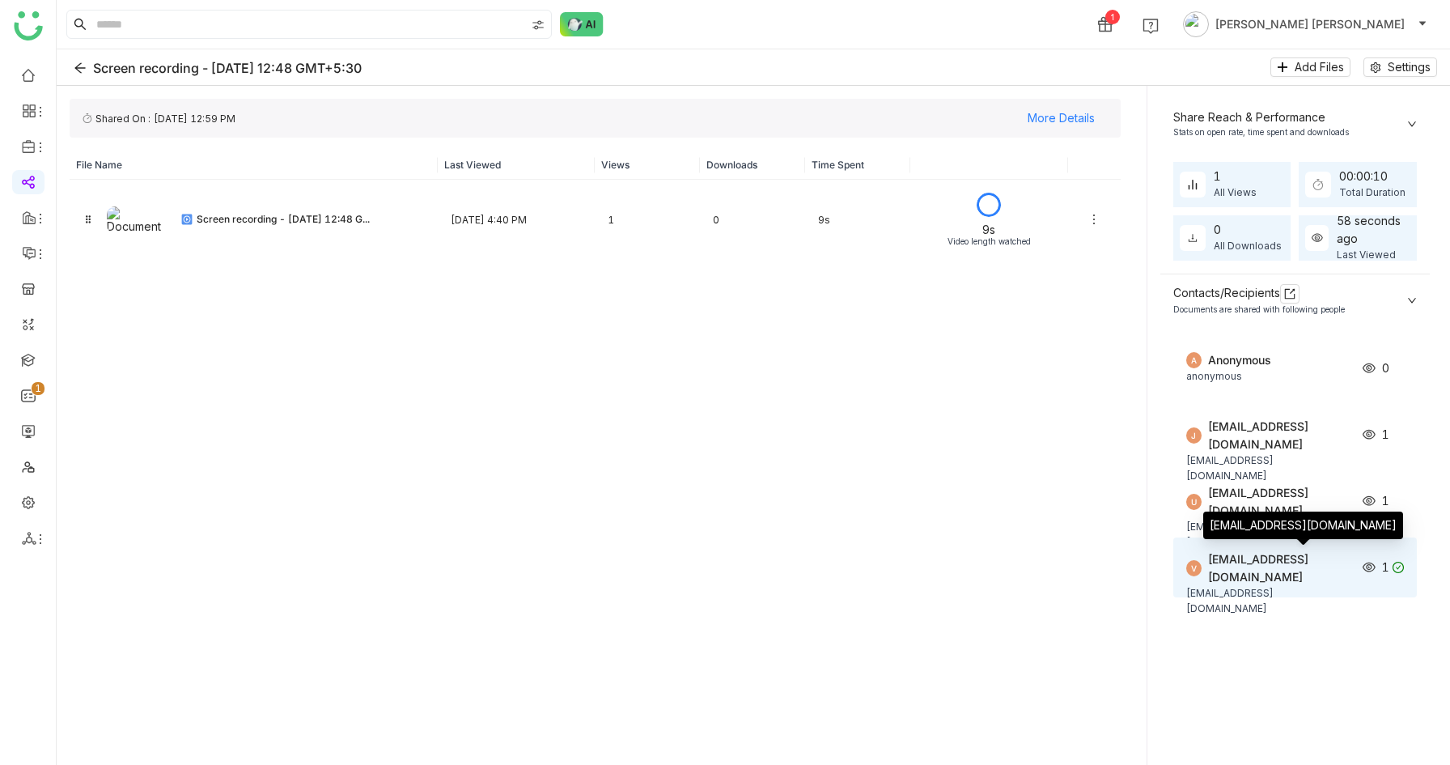
click at [1273, 553] on div "[EMAIL_ADDRESS][DOMAIN_NAME]" at bounding box center [1280, 568] width 144 height 36
click at [1323, 560] on div "[EMAIL_ADDRESS][DOMAIN_NAME]" at bounding box center [1280, 568] width 144 height 36
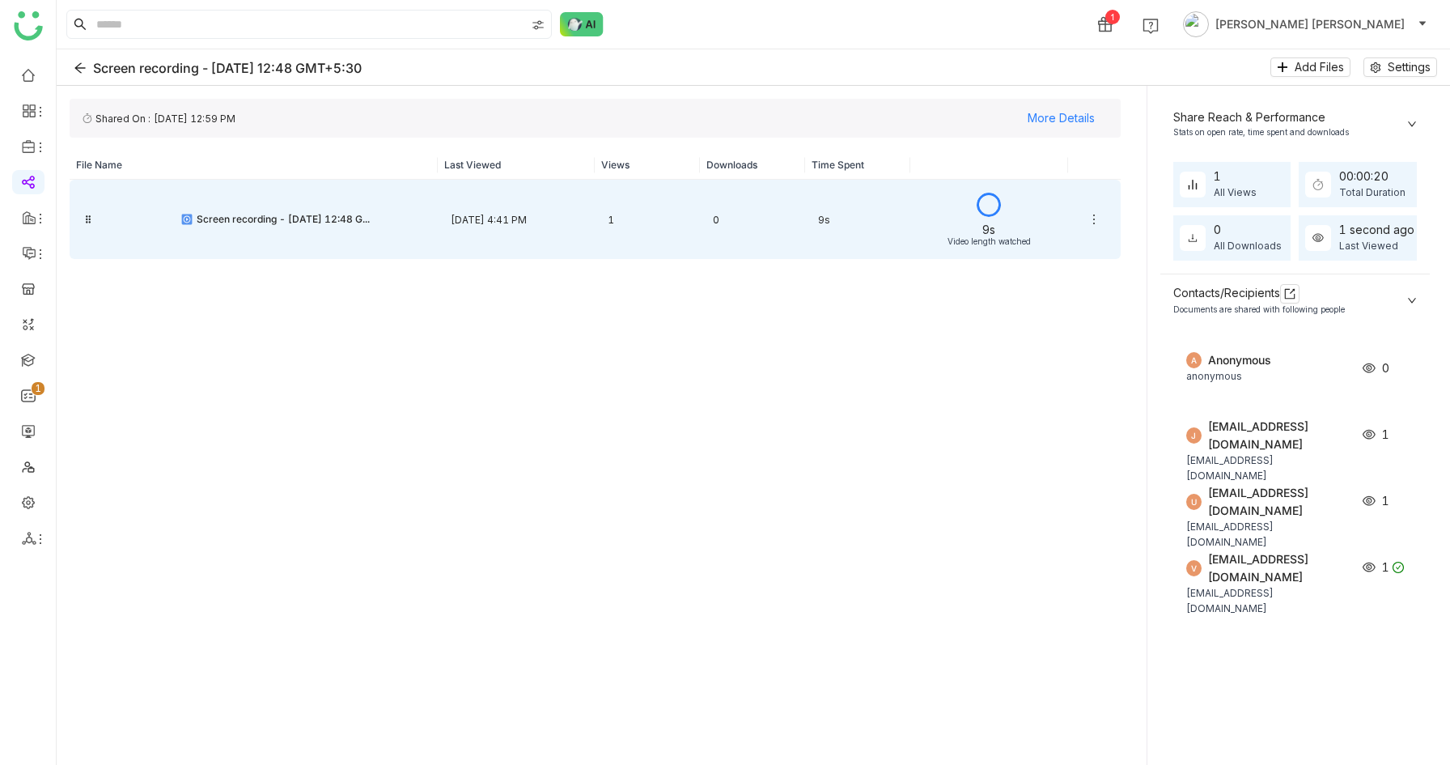
click at [683, 243] on div "Screen recording - 6 October 2025 at 12:48 G... Oct 7, 2025, 4:41 PM 1 0 9s 9s …" at bounding box center [595, 219] width 1051 height 79
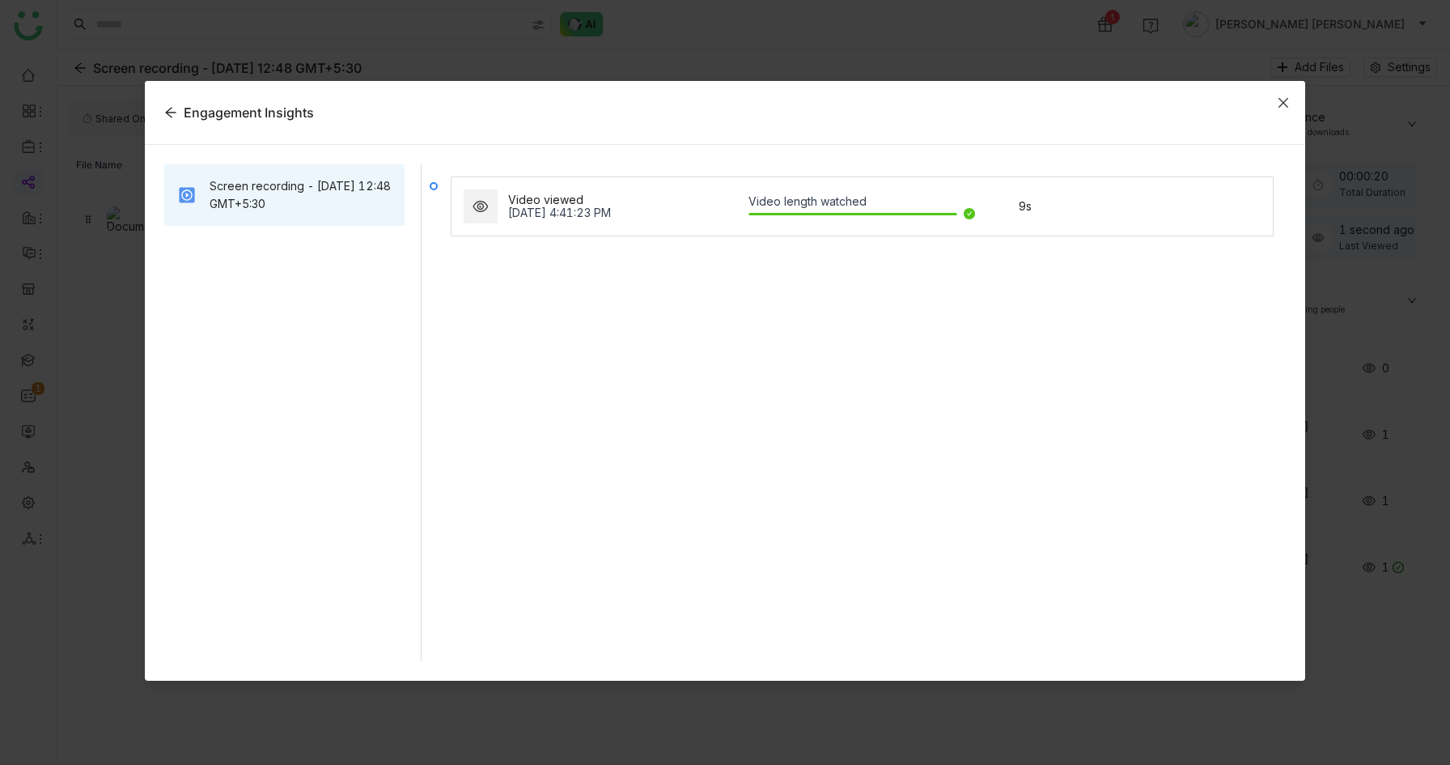
click at [1277, 106] on icon "Close" at bounding box center [1283, 102] width 13 height 13
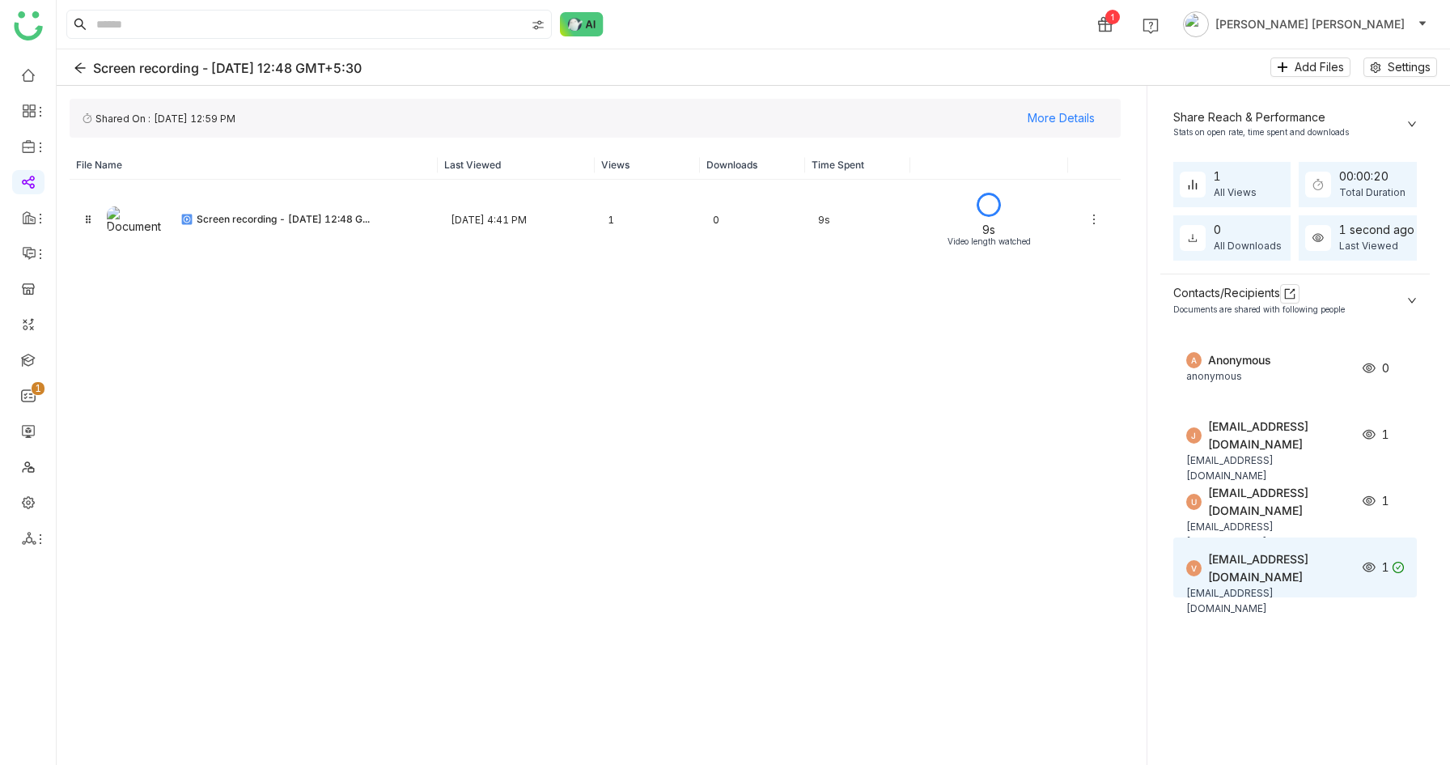
click at [1411, 560] on div "1" at bounding box center [1387, 567] width 48 height 18
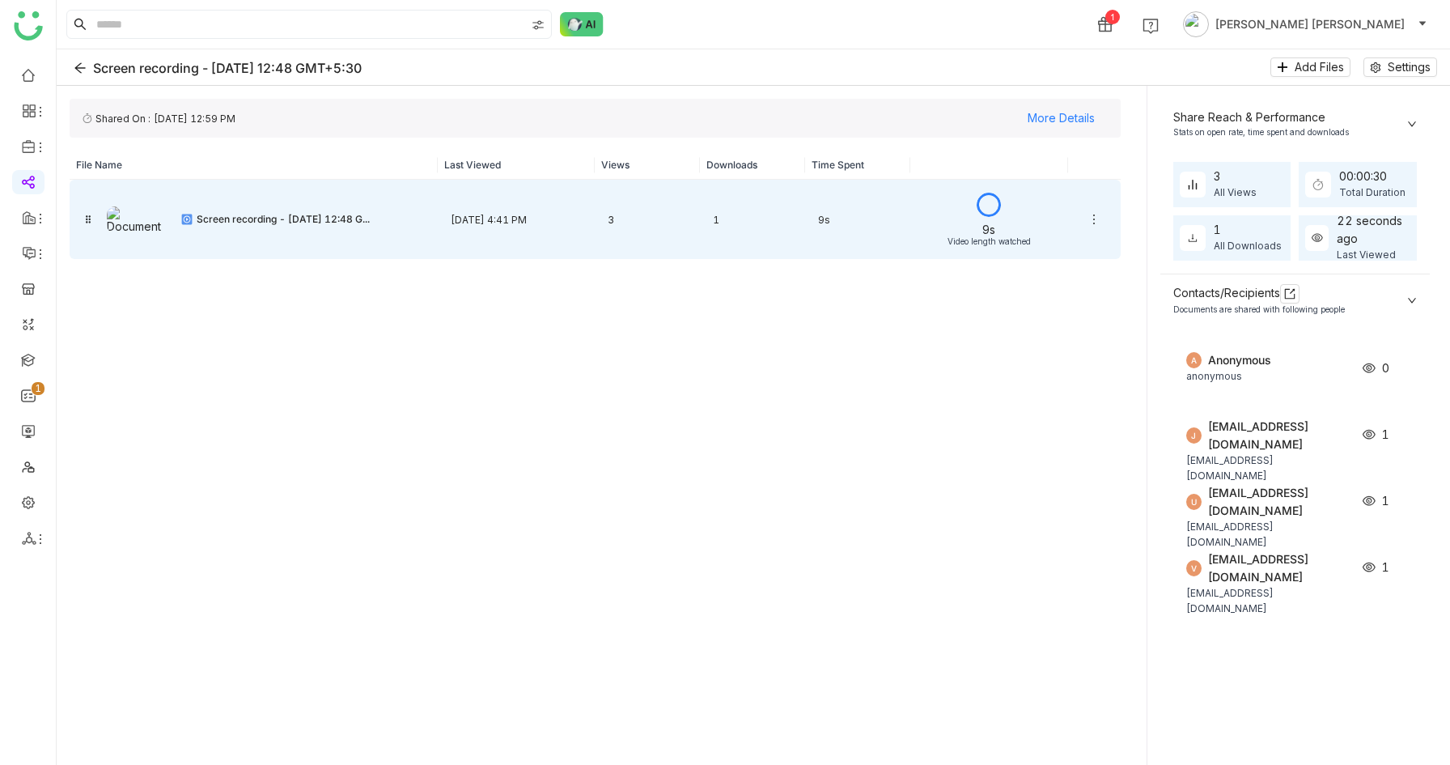
click at [875, 215] on div "9s" at bounding box center [857, 220] width 105 height 38
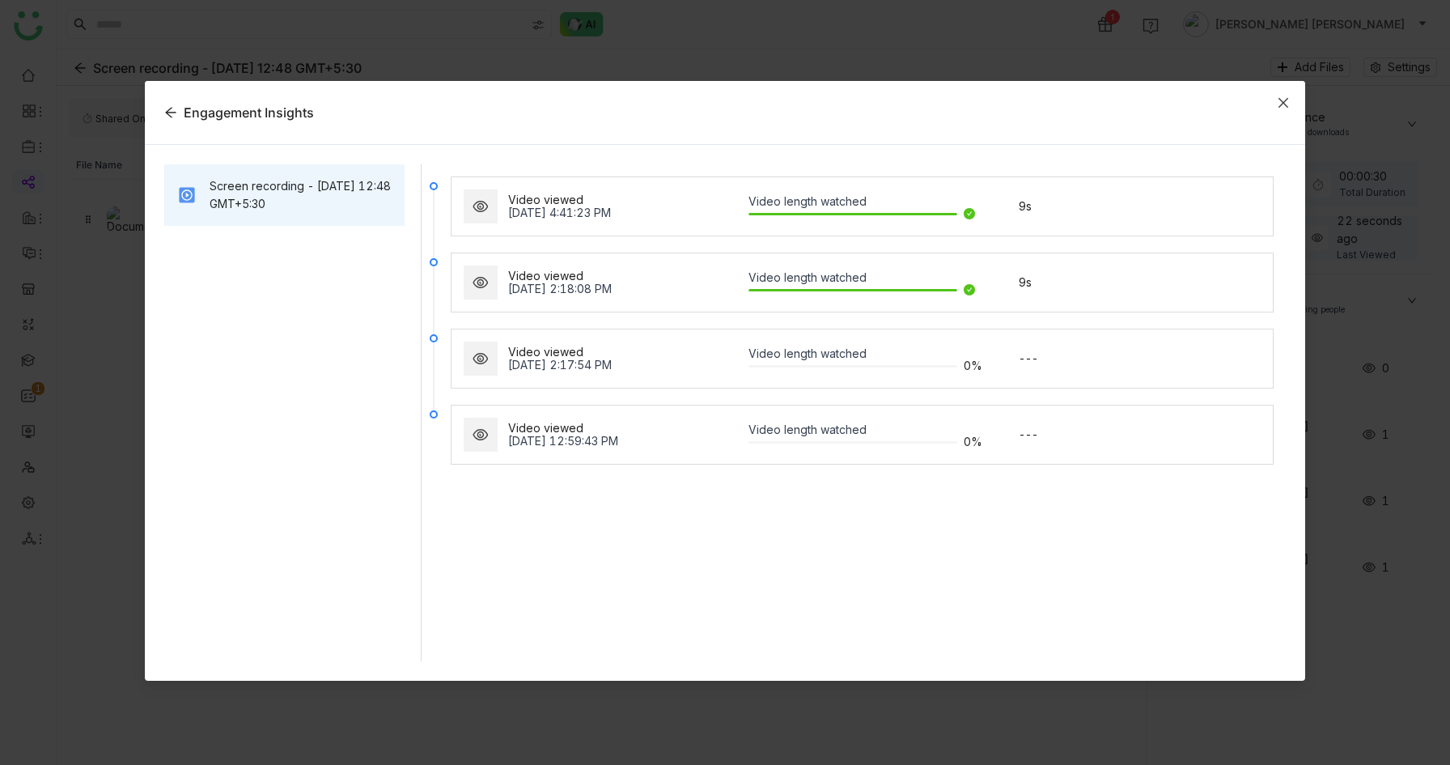
click at [1275, 104] on span "Close" at bounding box center [1284, 103] width 44 height 44
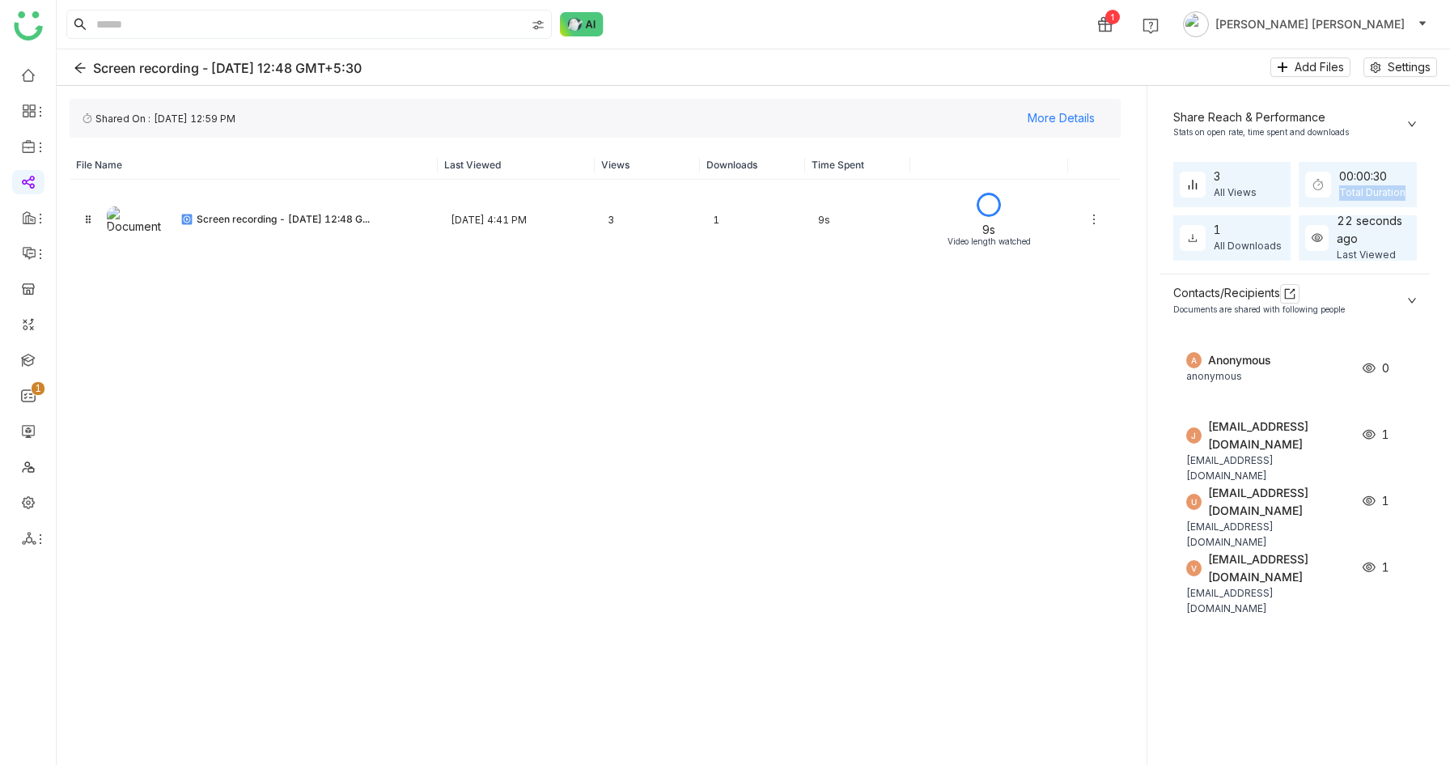
drag, startPoint x: 1346, startPoint y: 199, endPoint x: 1408, endPoint y: 199, distance: 62.3
click at [1406, 199] on div "Total Duration" at bounding box center [1372, 192] width 66 height 15
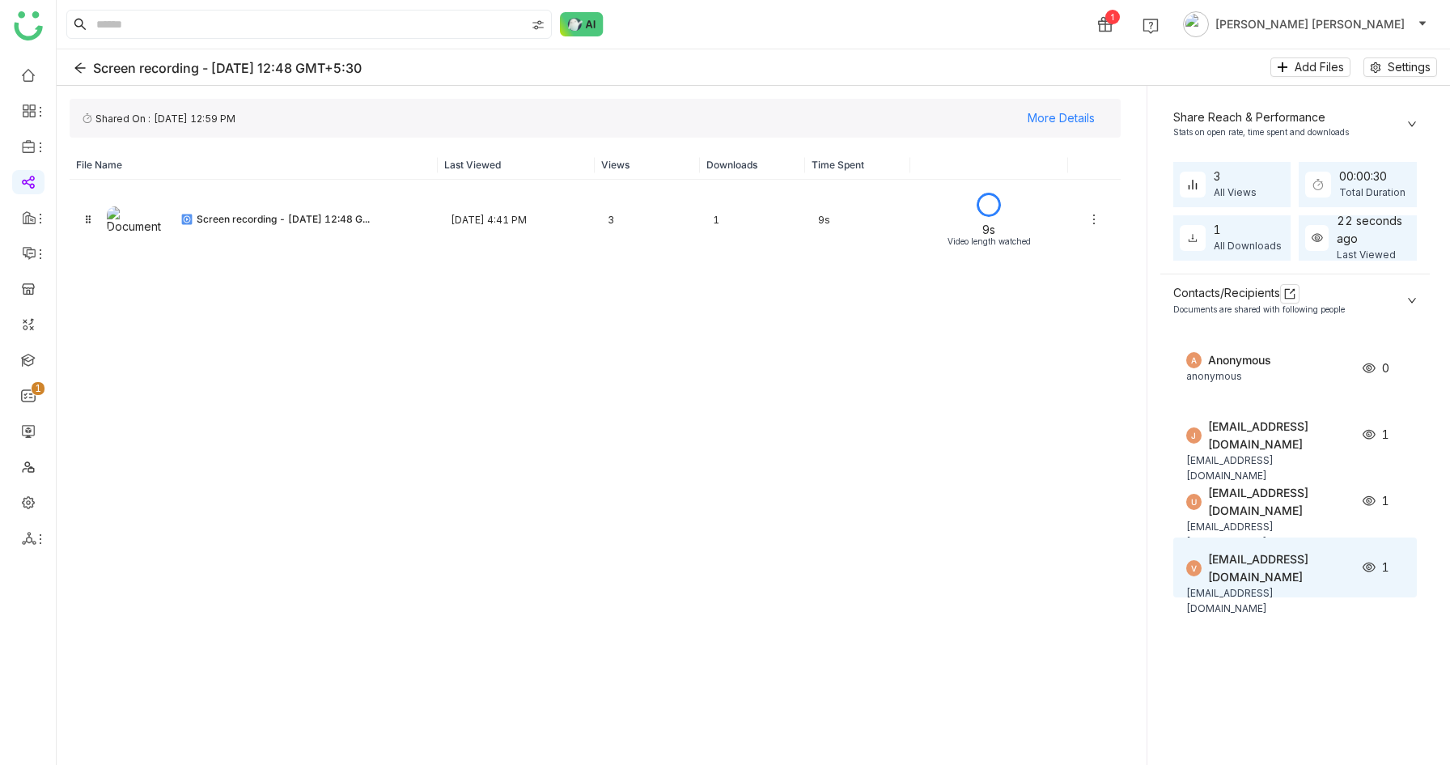
click at [1407, 564] on div "1" at bounding box center [1387, 567] width 48 height 18
click at [1404, 573] on icon at bounding box center [1398, 567] width 11 height 11
click at [1383, 579] on div "v [EMAIL_ADDRESS][DOMAIN_NAME] [EMAIL_ADDRESS][DOMAIN_NAME] 1" at bounding box center [1296, 567] width 244 height 60
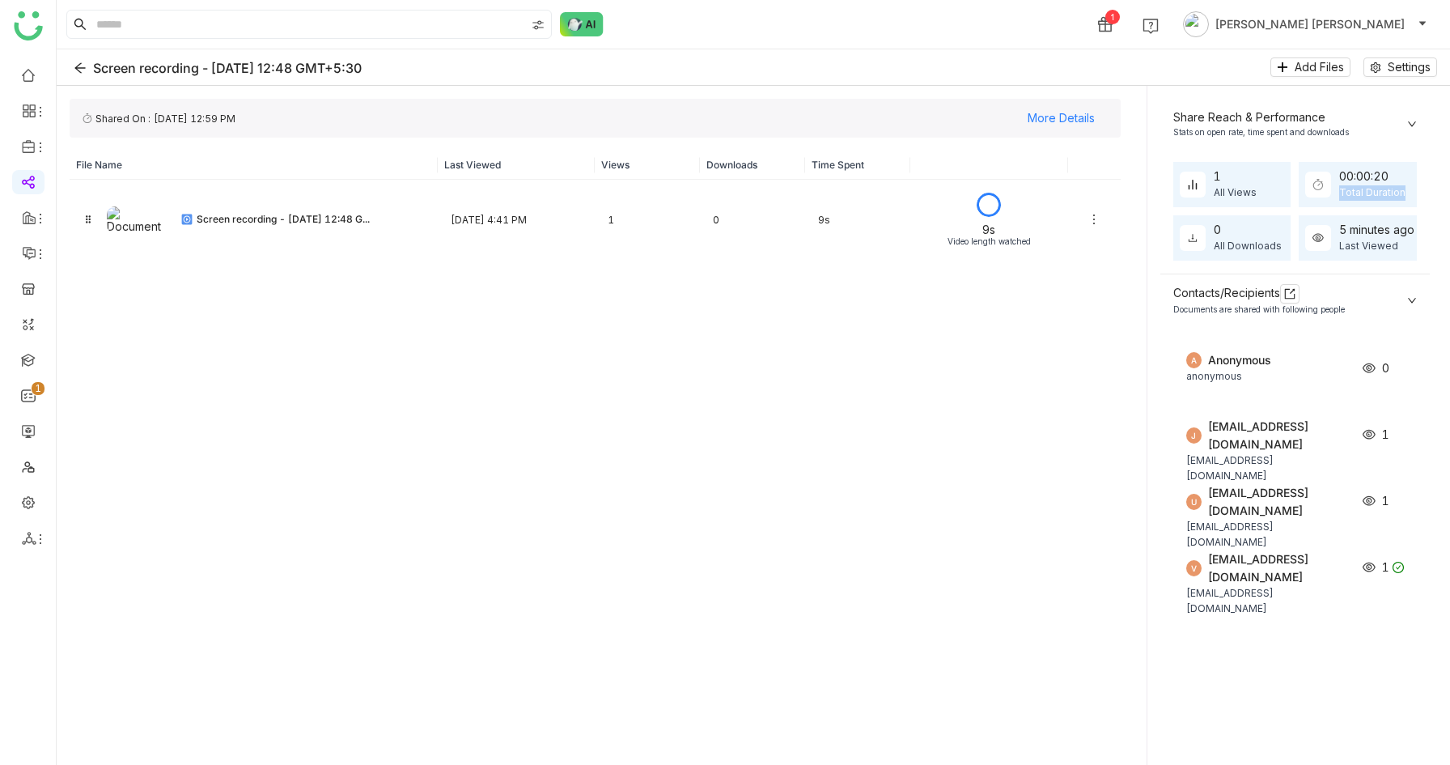
drag, startPoint x: 1345, startPoint y: 195, endPoint x: 1432, endPoint y: 194, distance: 86.6
click at [1430, 194] on div "1 All Views FC359BC4-A5F2-4CC2-B274-524677642BAD 00:00:20 Total Duration 0 All …" at bounding box center [1296, 211] width 270 height 125
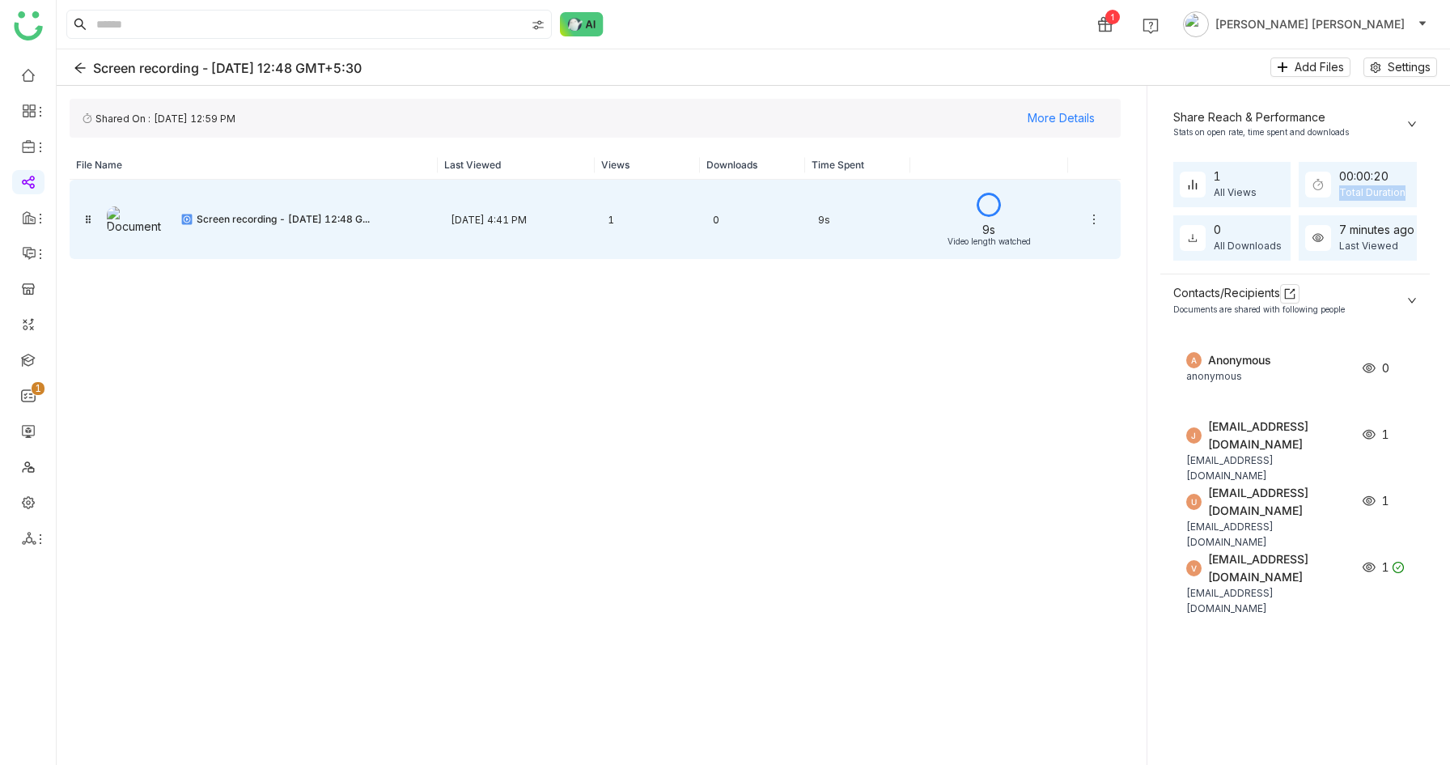
click at [899, 216] on div "9s" at bounding box center [857, 220] width 105 height 38
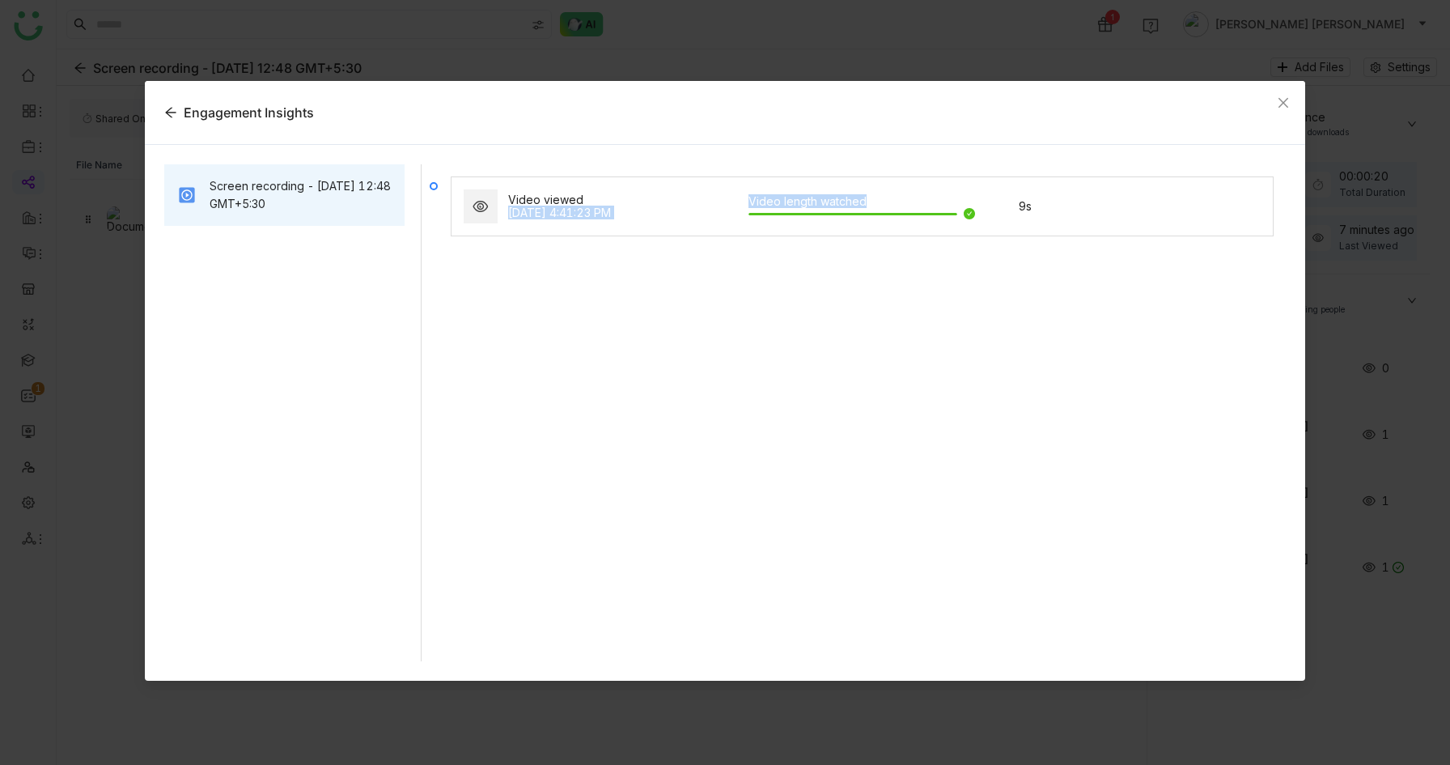
drag, startPoint x: 745, startPoint y: 197, endPoint x: 961, endPoint y: 197, distance: 216.9
click at [961, 197] on div "Video viewed [DATE] 4:41:23 PM Video length watched 9s" at bounding box center [862, 206] width 802 height 39
click at [1288, 100] on icon "Close" at bounding box center [1283, 102] width 13 height 13
